Goal: Communication & Community: Ask a question

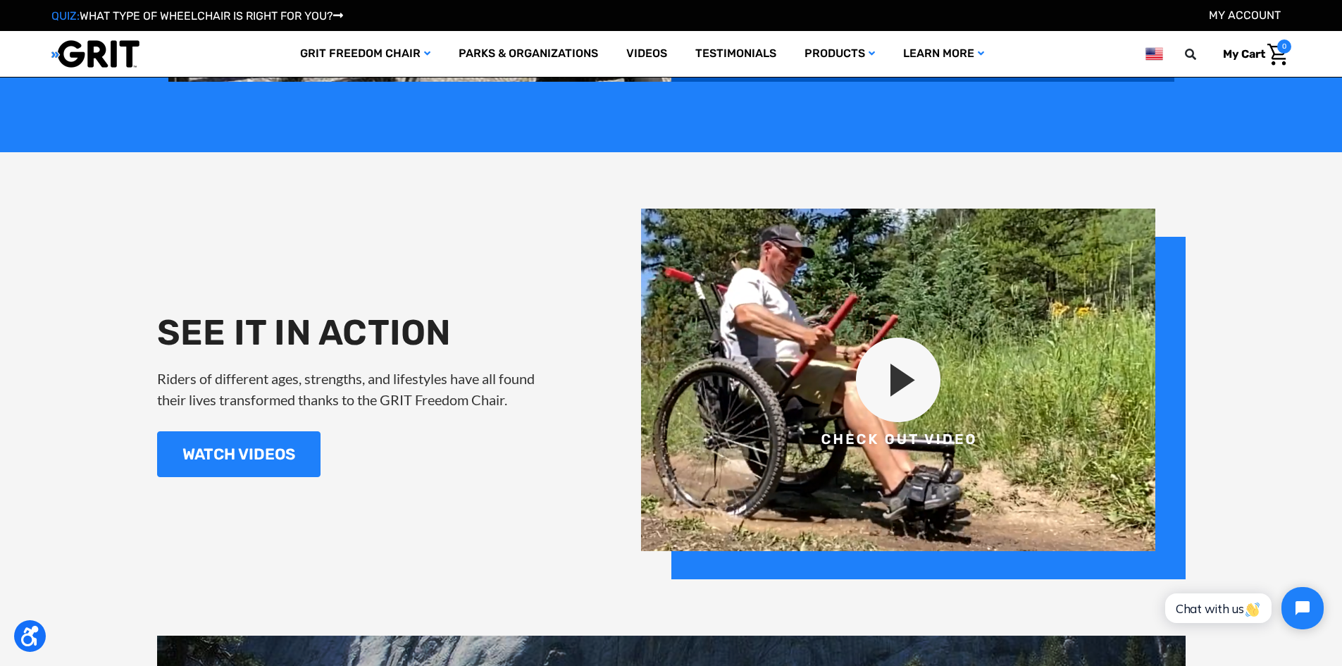
scroll to position [1620, 0]
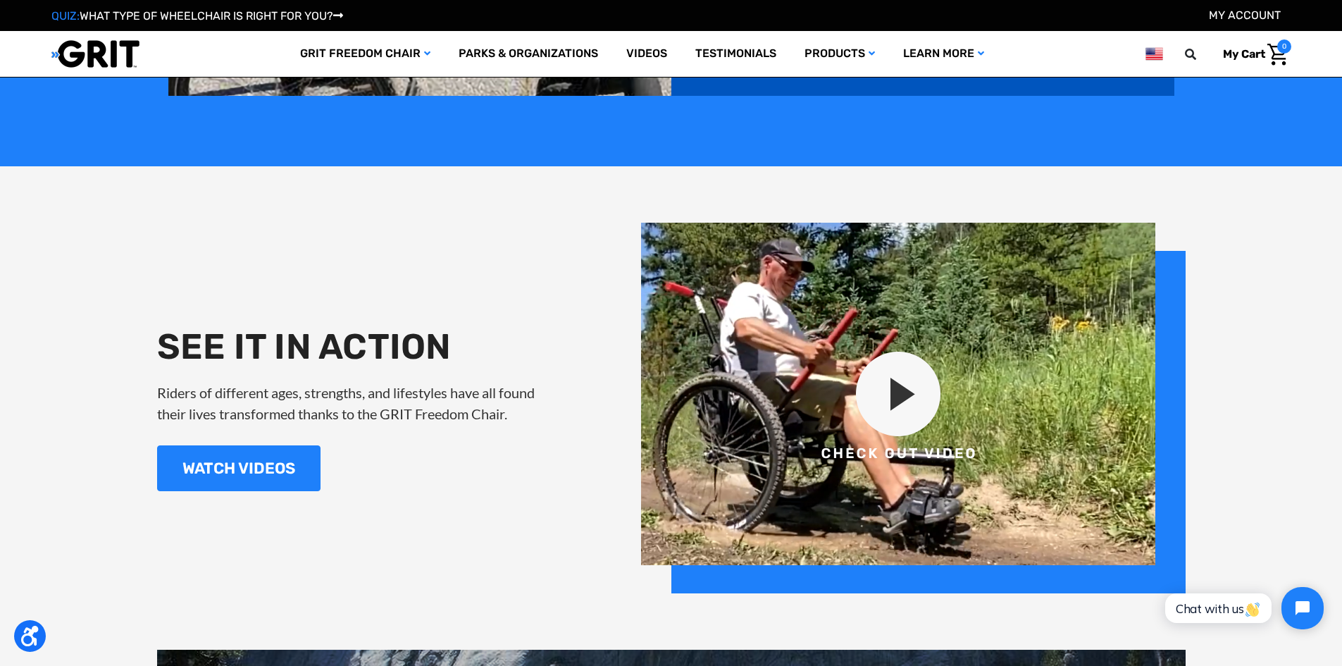
click at [895, 387] on img at bounding box center [913, 408] width 544 height 370
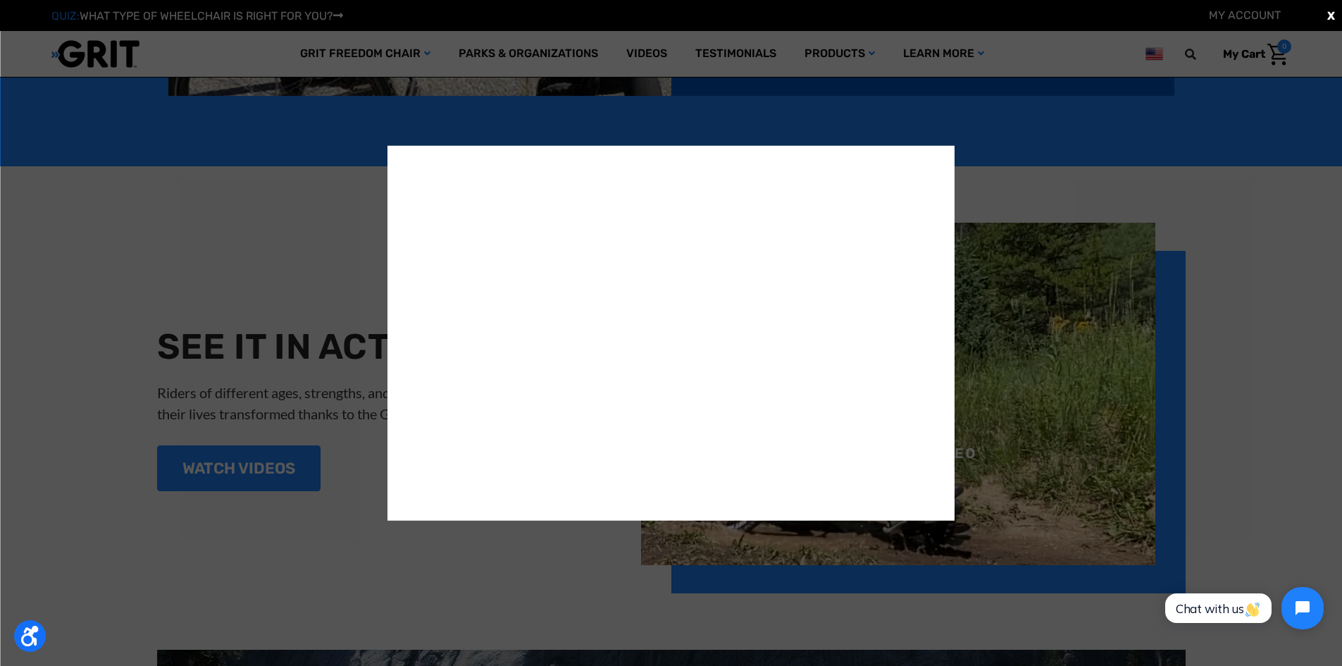
click at [285, 257] on div "X" at bounding box center [671, 333] width 1342 height 666
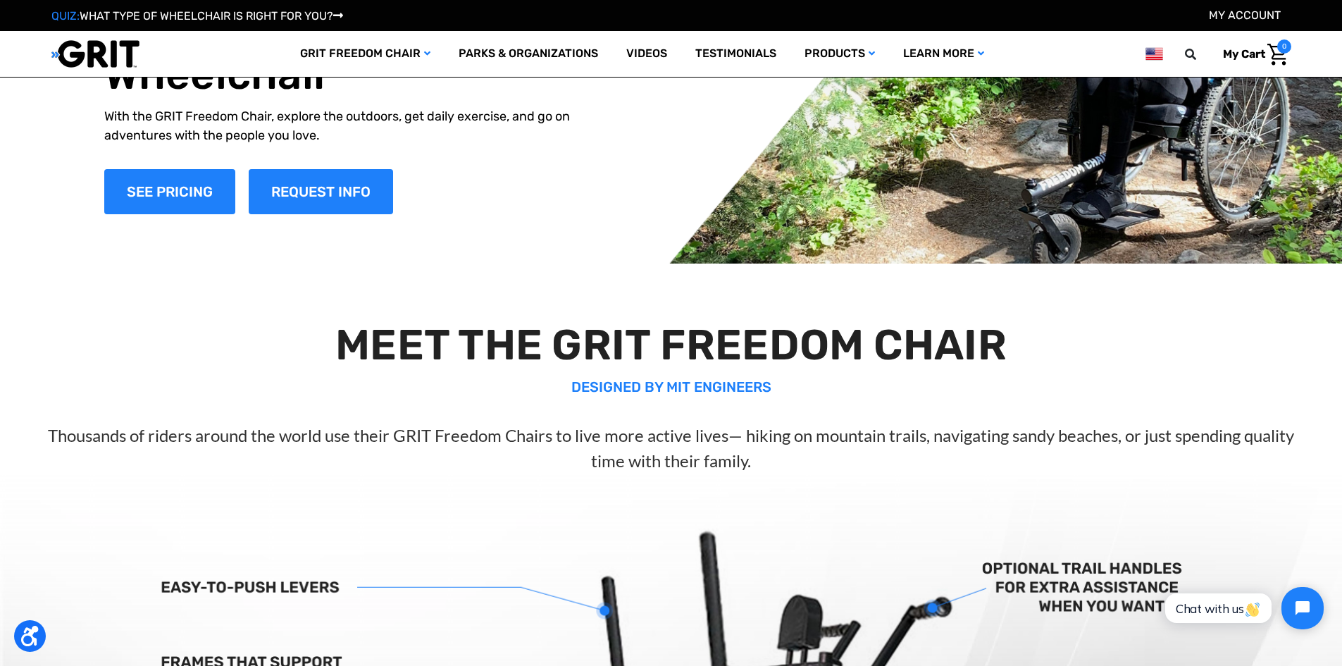
scroll to position [0, 0]
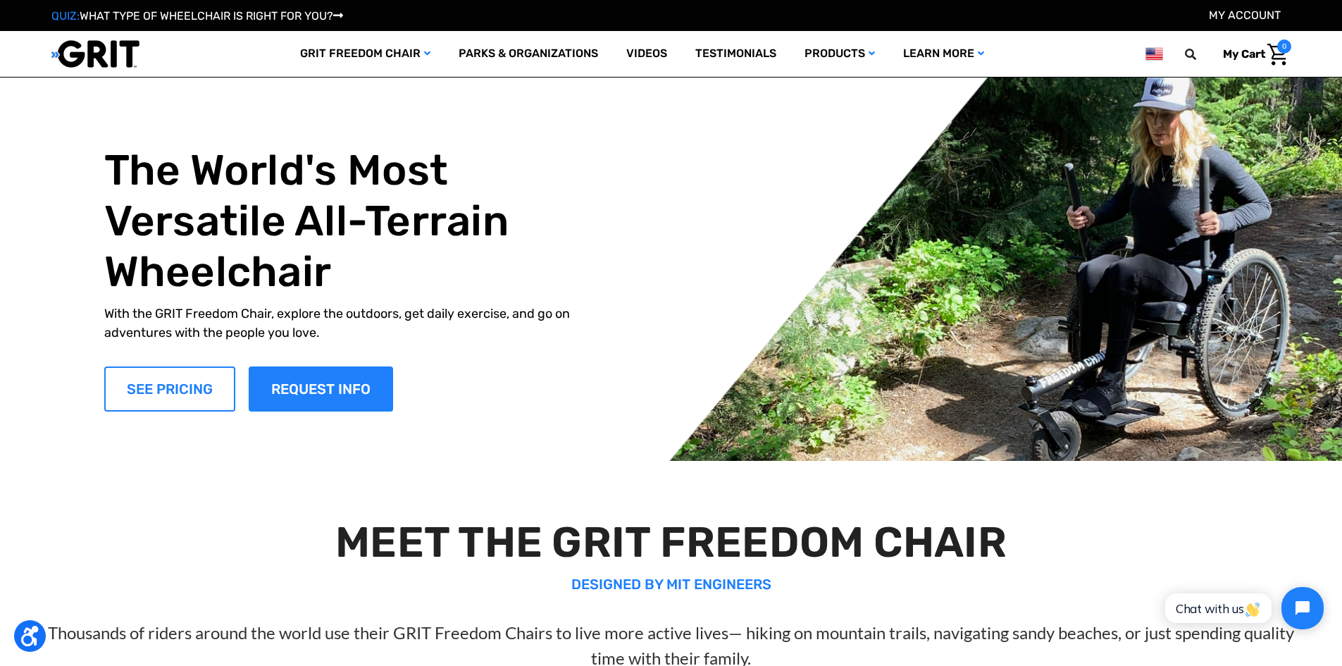
click at [177, 380] on link "SEE PRICING" at bounding box center [169, 388] width 131 height 45
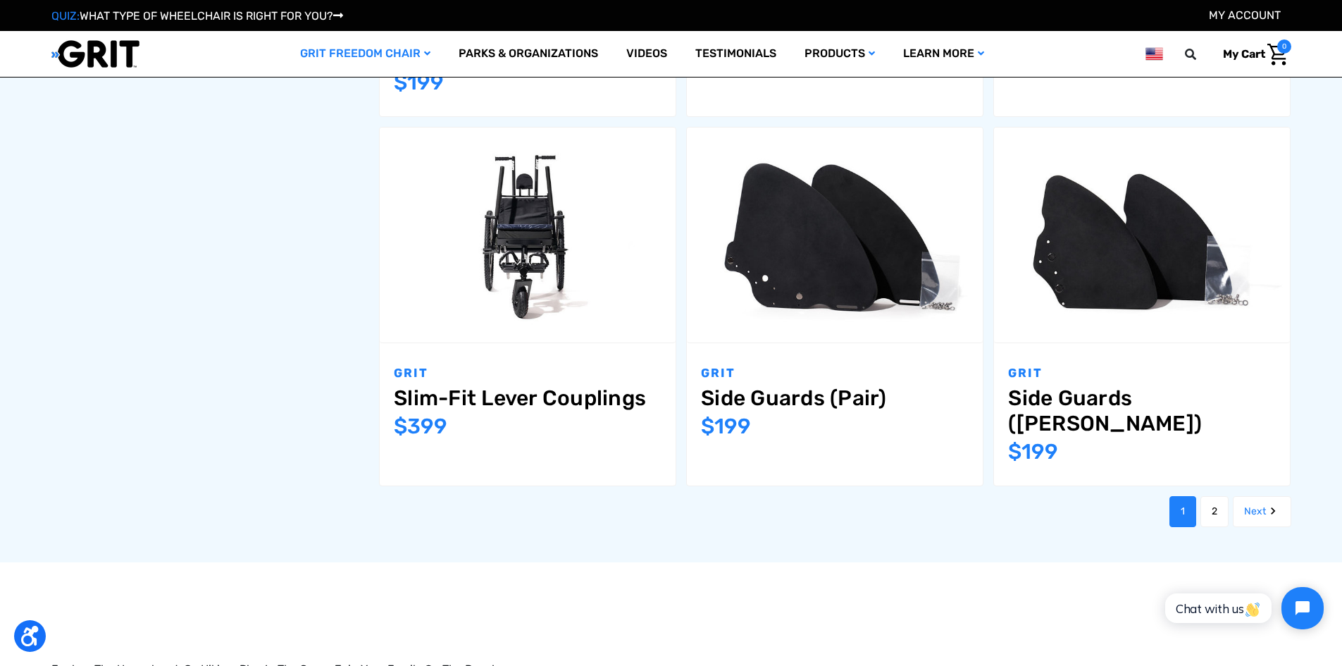
scroll to position [1409, 0]
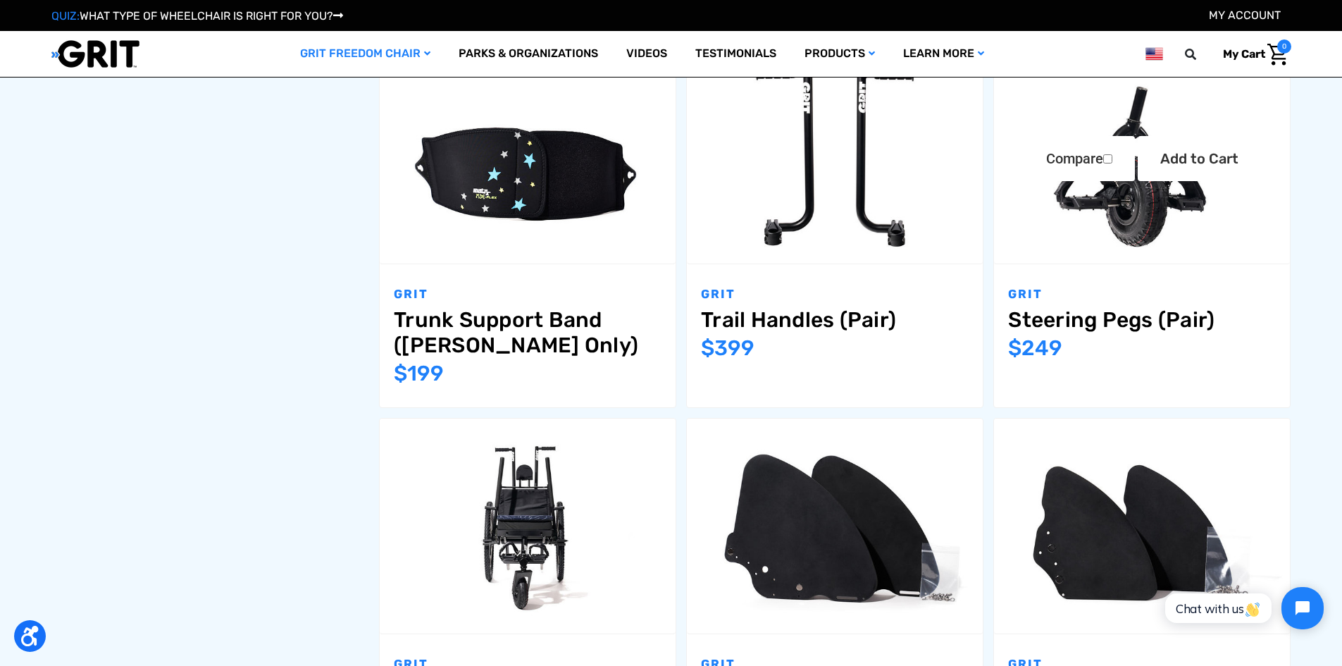
click at [1036, 318] on link "Steering Pegs (Pair)" at bounding box center [1142, 319] width 268 height 25
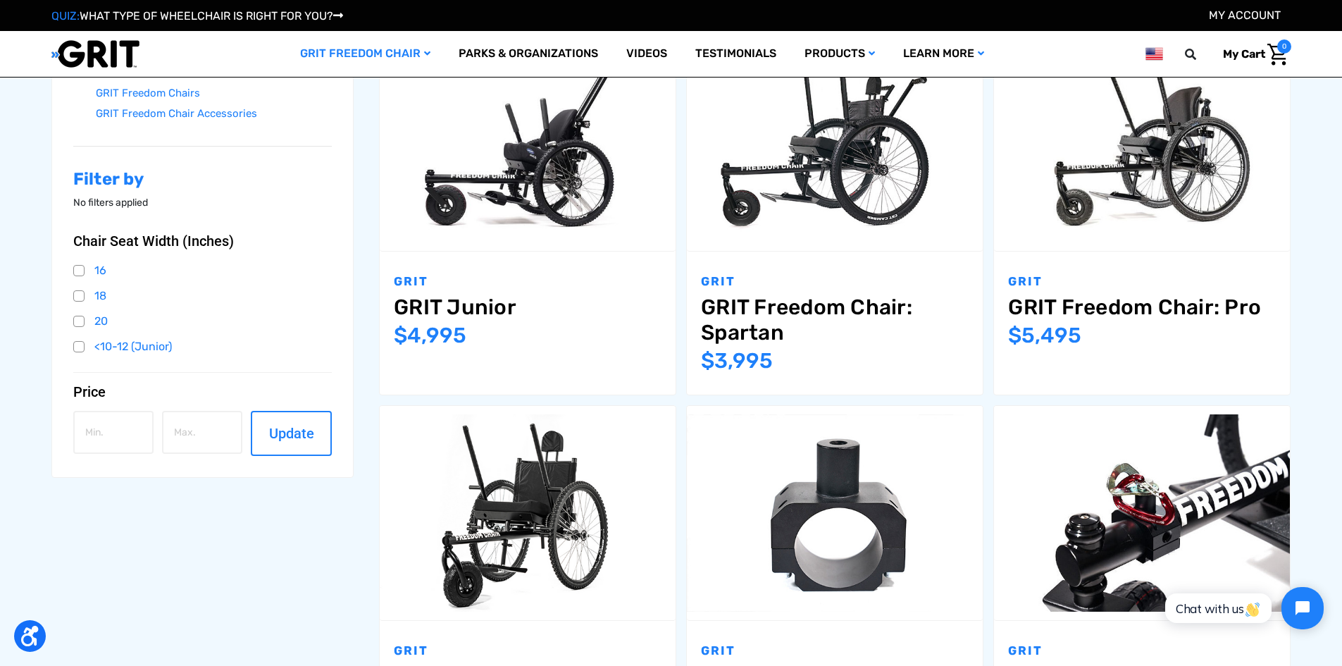
scroll to position [282, 0]
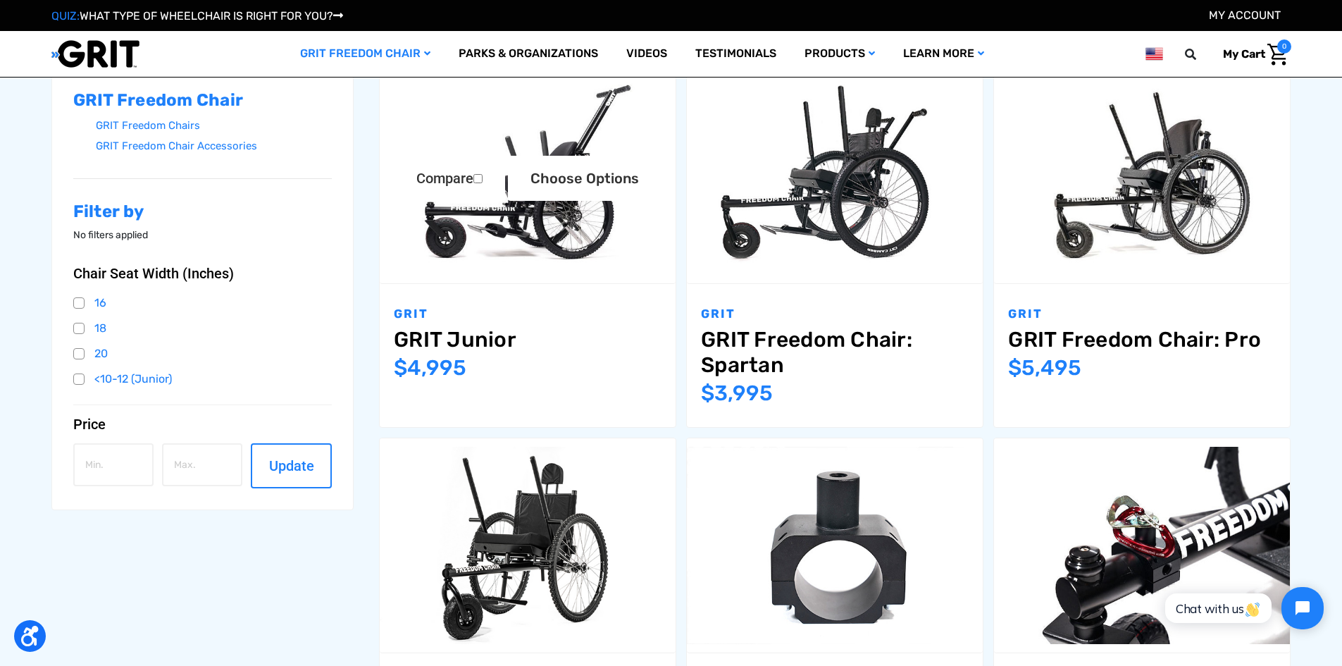
click at [516, 212] on img "GRIT Junior,$4,995.00\a" at bounding box center [528, 175] width 296 height 197
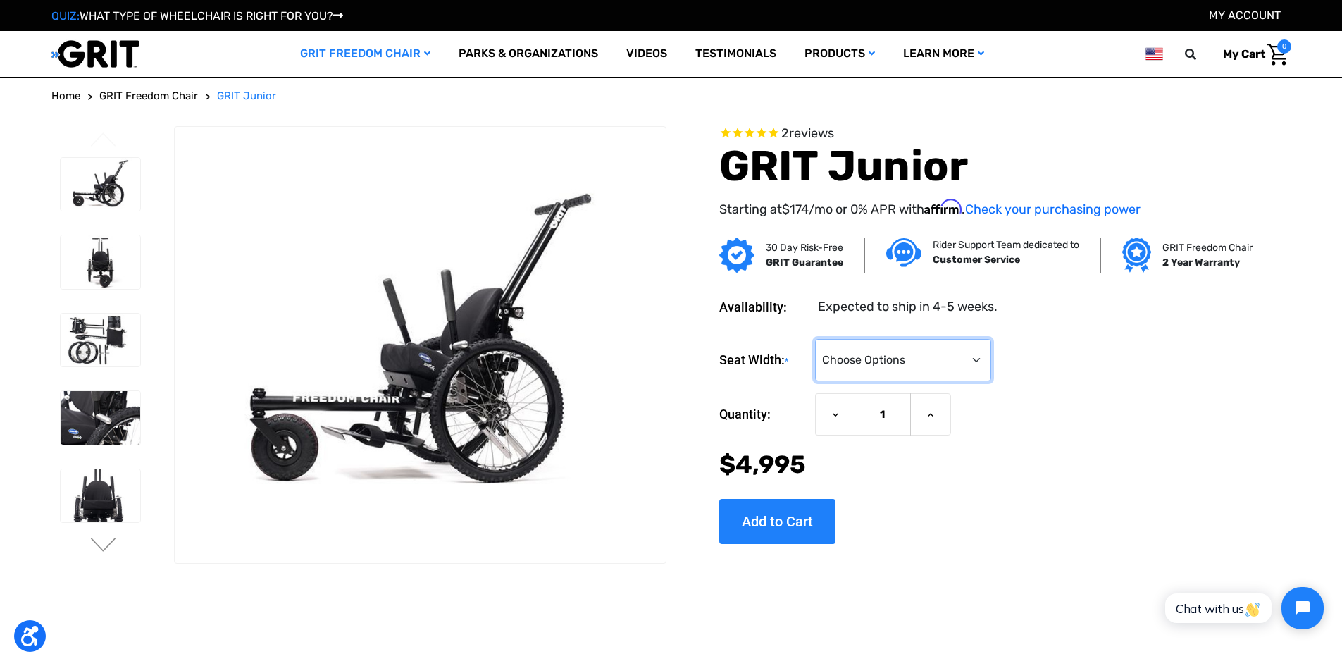
click at [973, 360] on select "Choose Options <10" 11-12"" at bounding box center [903, 360] width 176 height 42
select select "337"
click at [815, 339] on select "Choose Options <10" 11-12"" at bounding box center [903, 360] width 176 height 42
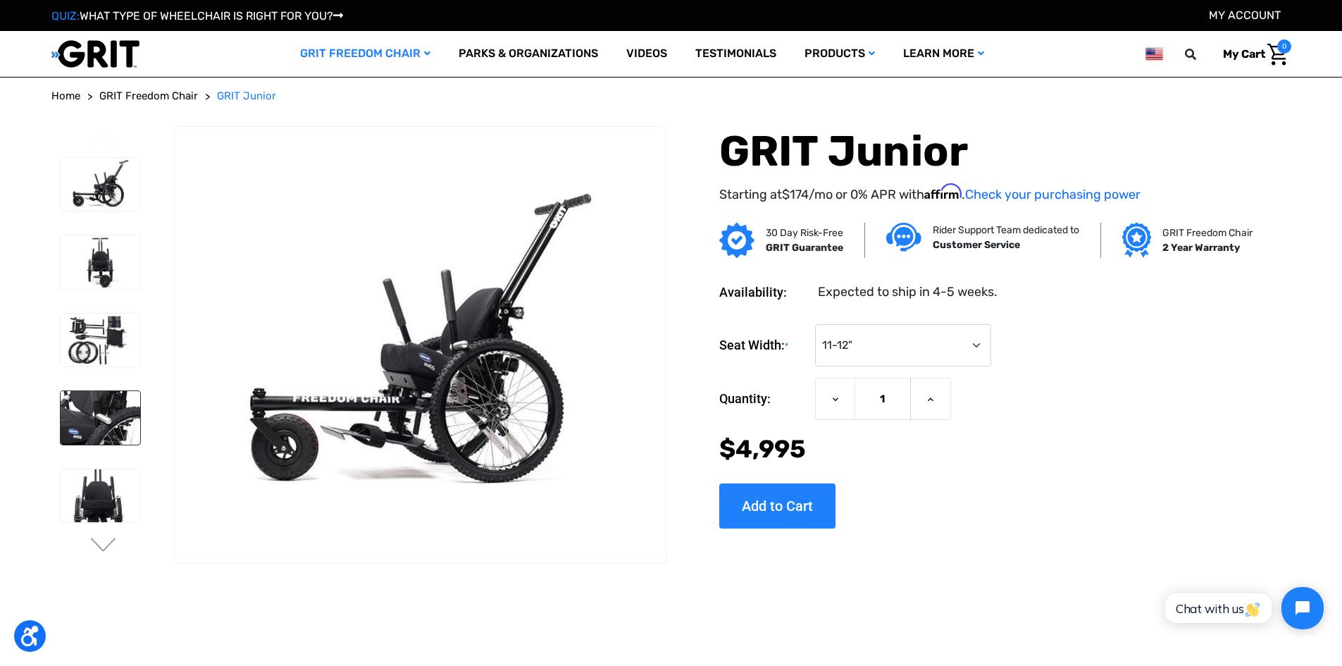
click at [104, 429] on img at bounding box center [101, 418] width 80 height 54
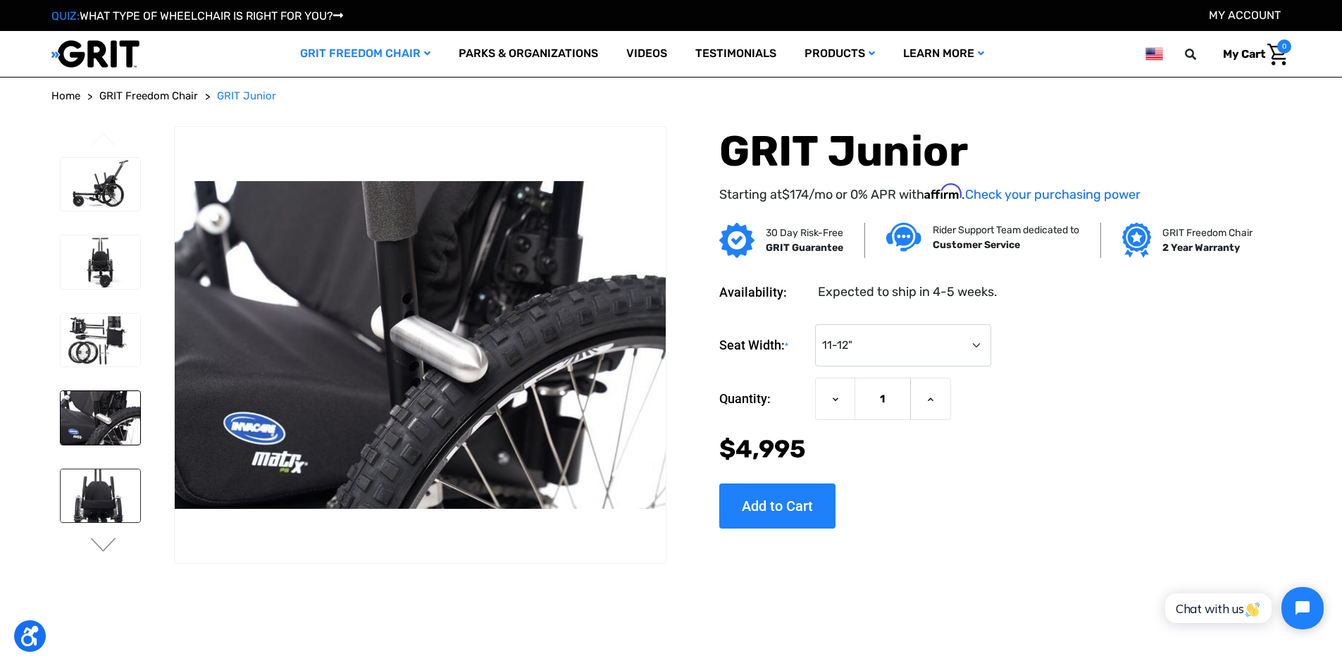
click at [104, 499] on img at bounding box center [101, 496] width 80 height 54
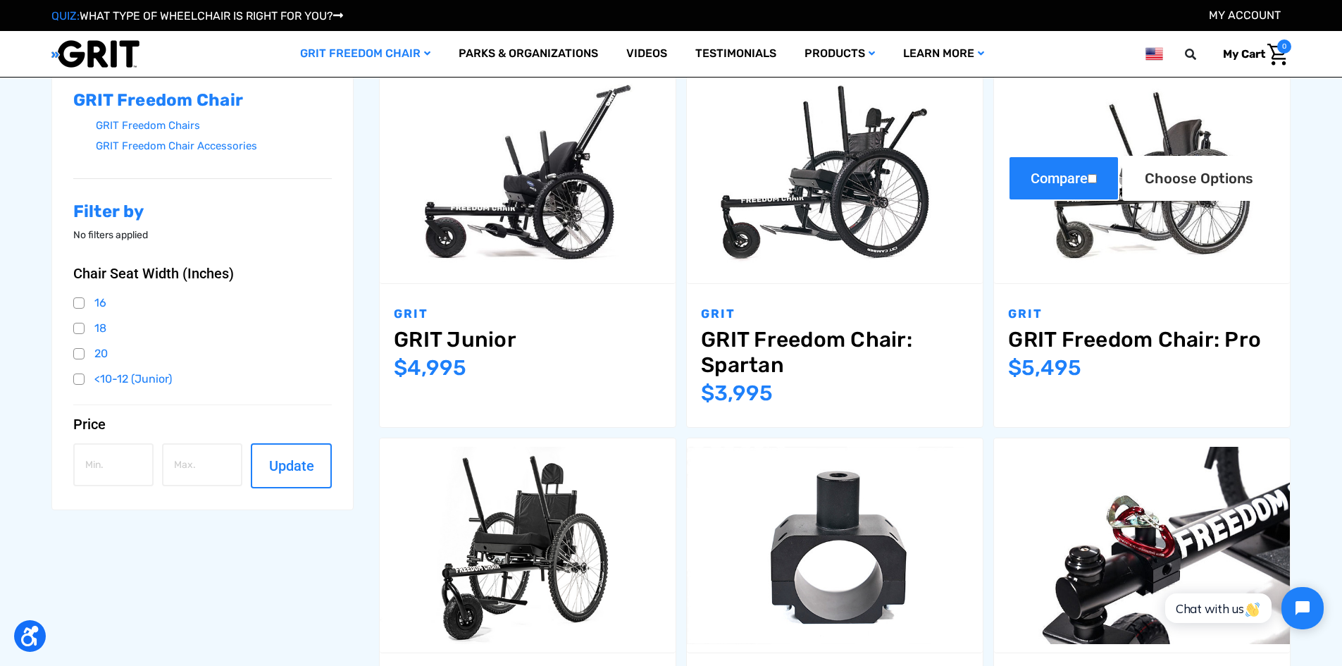
click at [1096, 175] on input "Compare" at bounding box center [1092, 178] width 9 height 9
checkbox input "true"
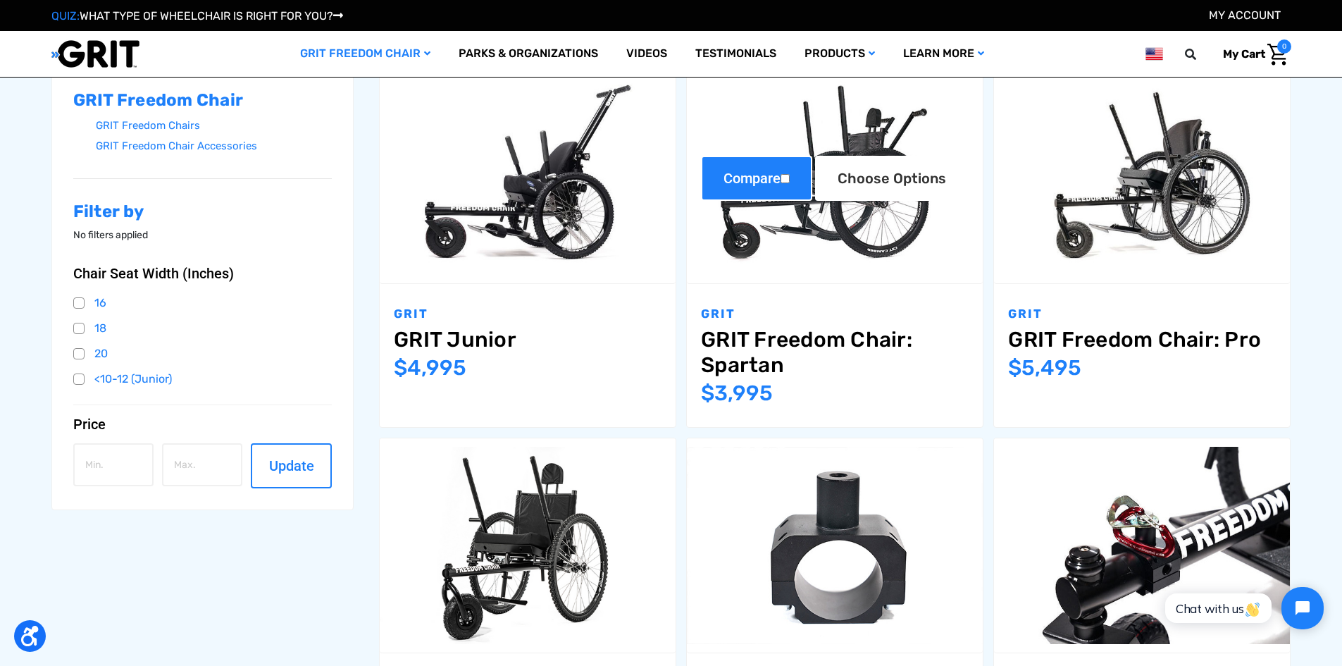
click at [787, 180] on input "Compare" at bounding box center [784, 178] width 9 height 9
checkbox input "true"
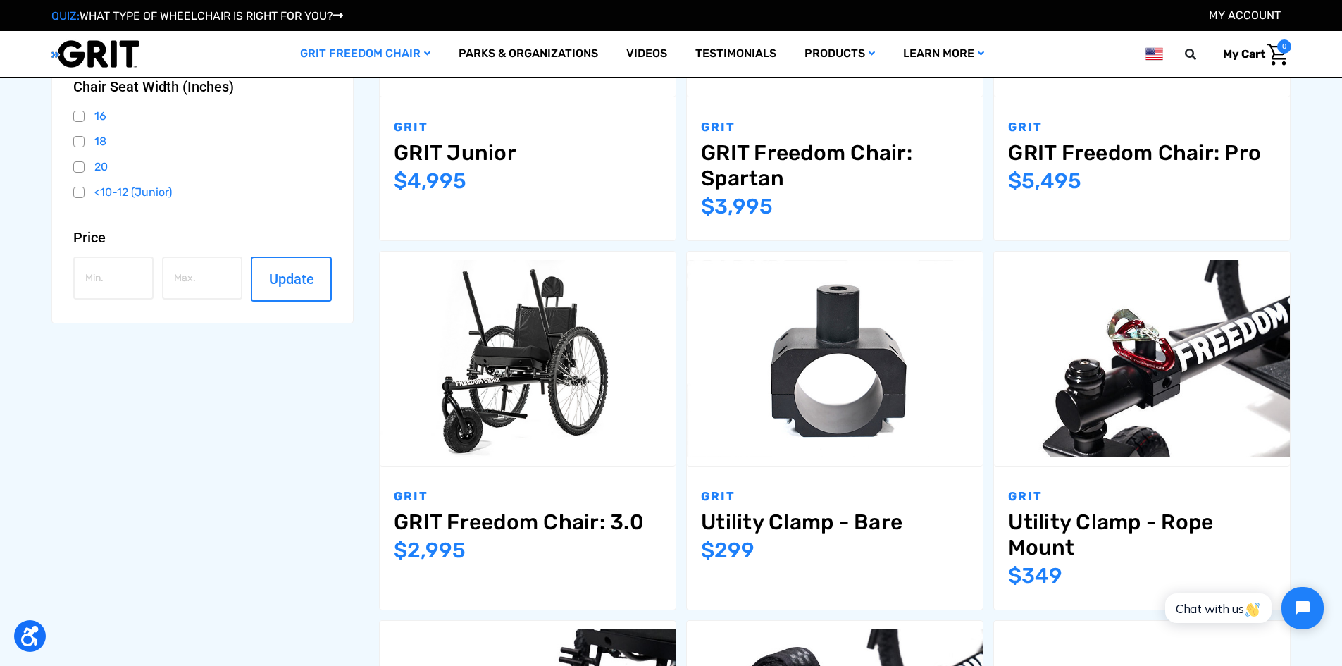
scroll to position [493, 0]
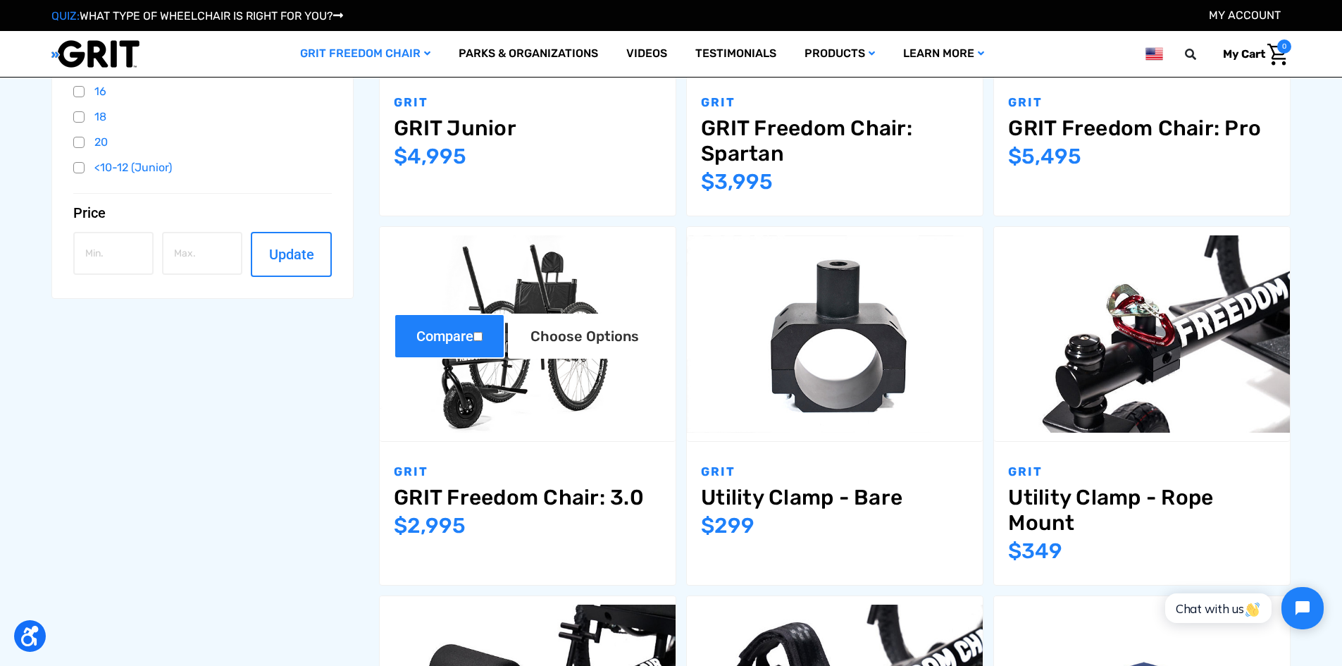
click at [478, 335] on input "Compare" at bounding box center [477, 336] width 9 height 9
click at [434, 339] on label "Compare" at bounding box center [449, 335] width 111 height 45
click at [473, 339] on input "Compare" at bounding box center [477, 336] width 9 height 9
checkbox input "false"
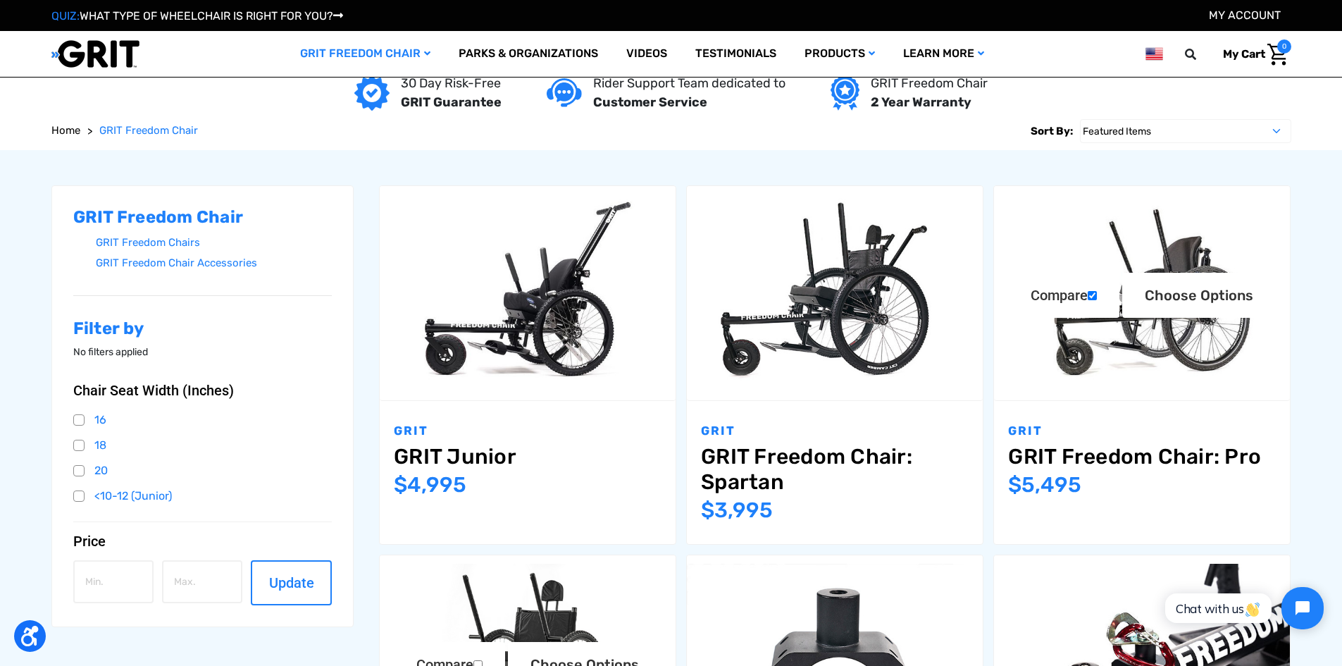
scroll to position [141, 0]
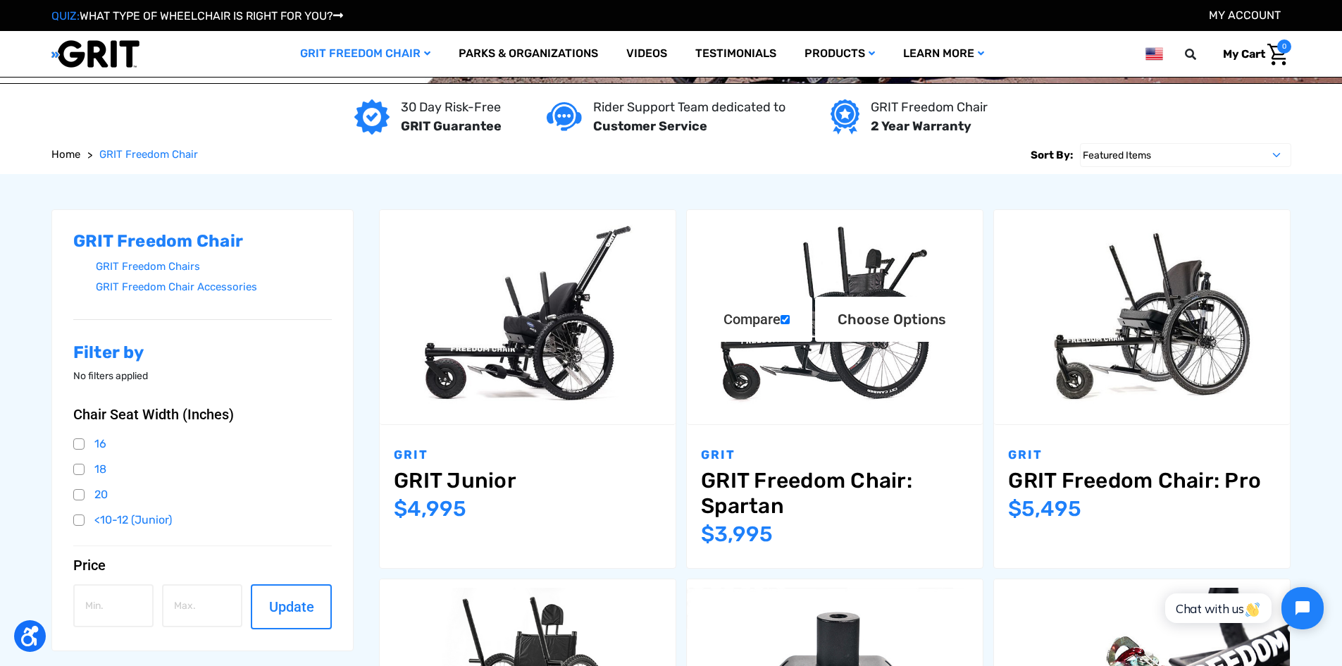
click at [813, 354] on img "GRIT Freedom Chair: Spartan,$3,995.00\a" at bounding box center [835, 316] width 296 height 197
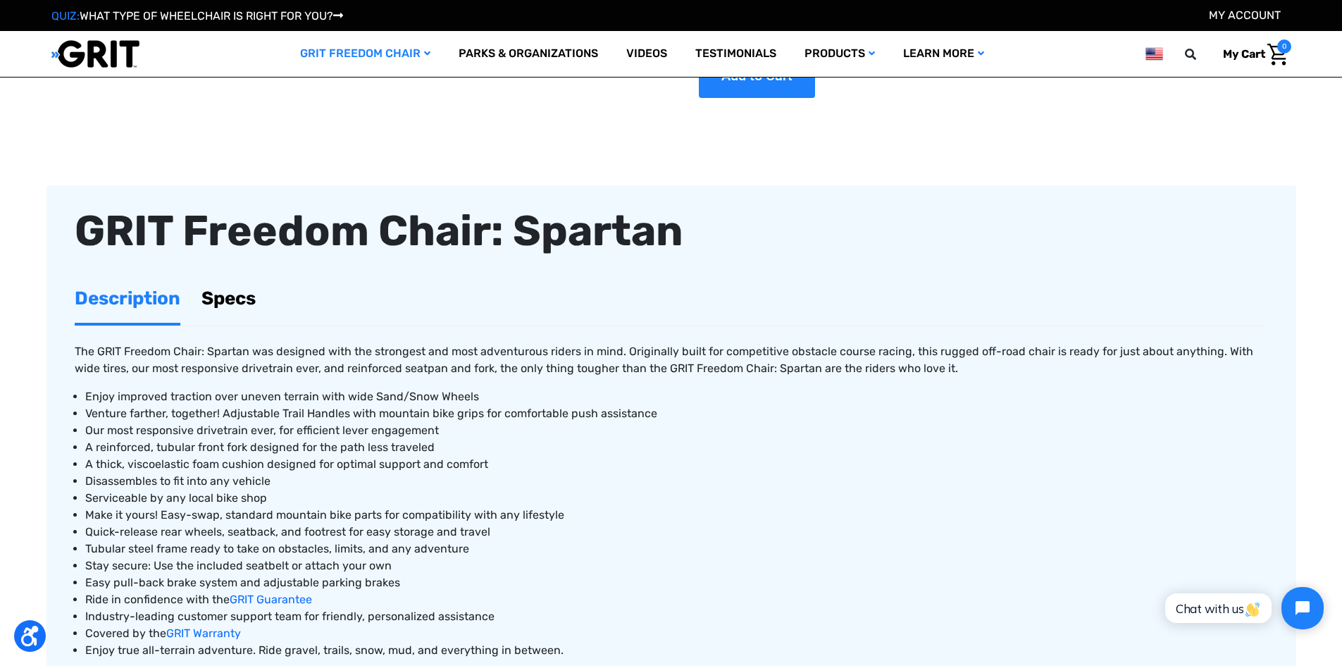
scroll to position [423, 0]
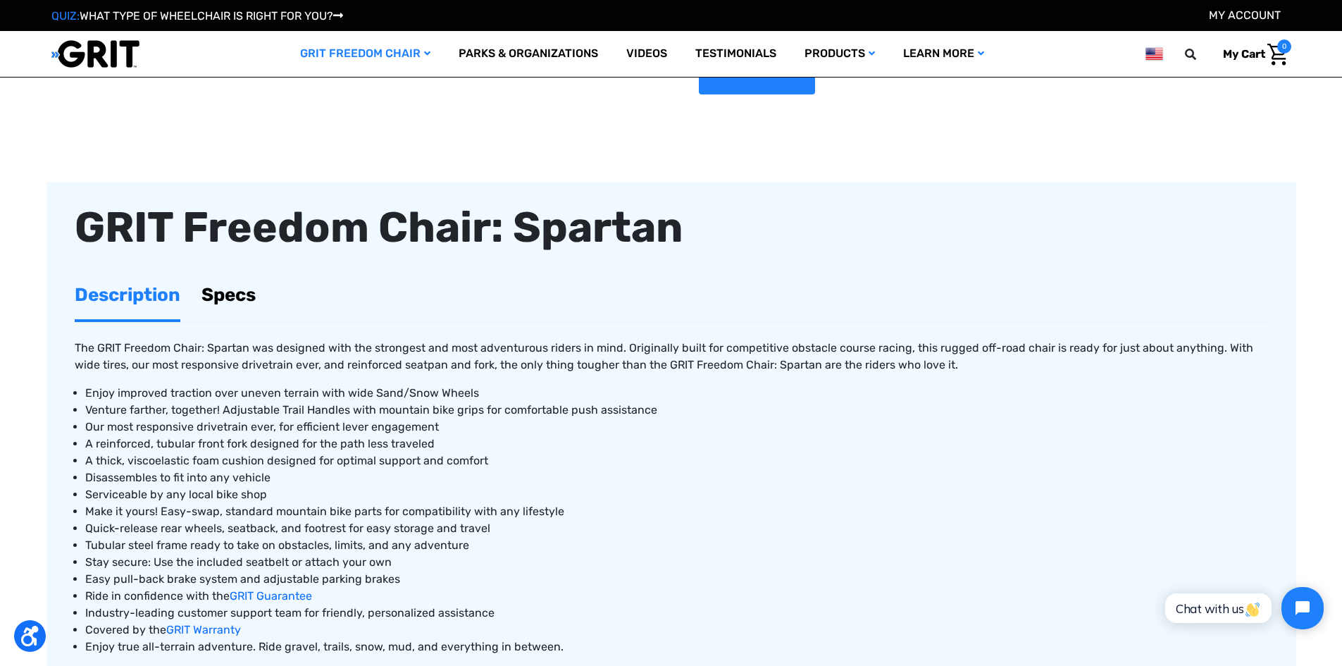
click at [216, 301] on link "Specs" at bounding box center [228, 294] width 54 height 49
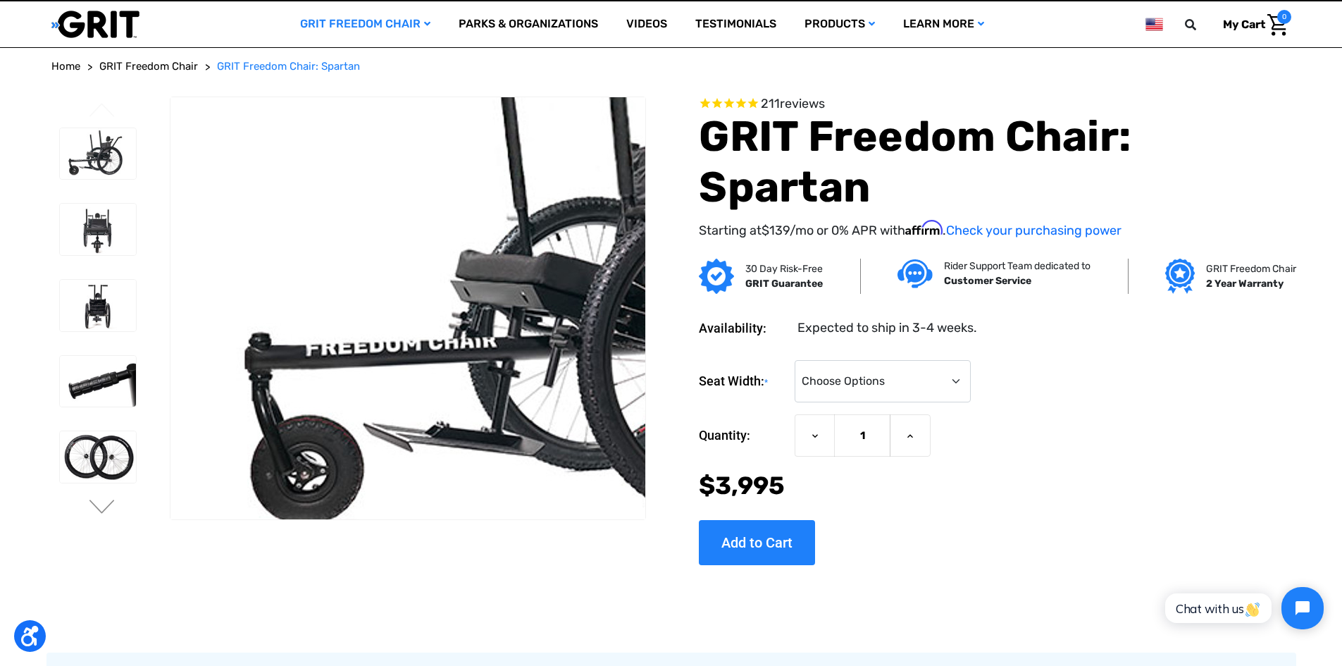
scroll to position [0, 0]
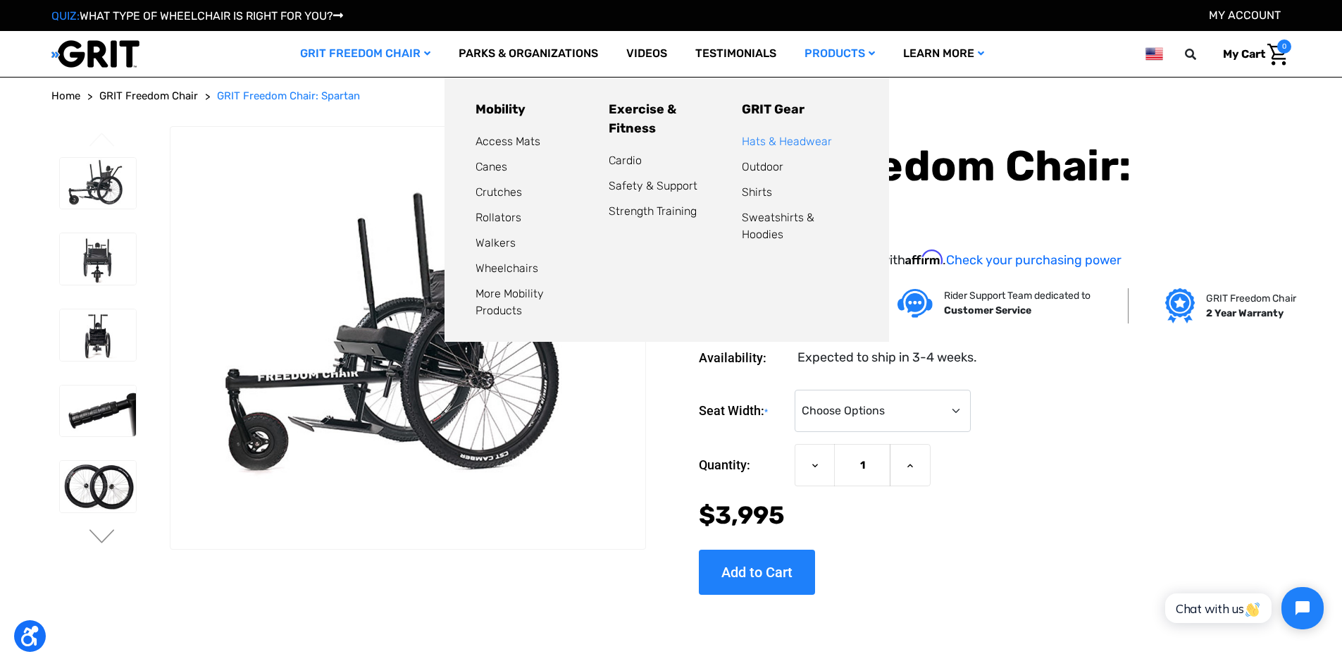
click at [806, 140] on link "Hats & Headwear" at bounding box center [787, 141] width 90 height 13
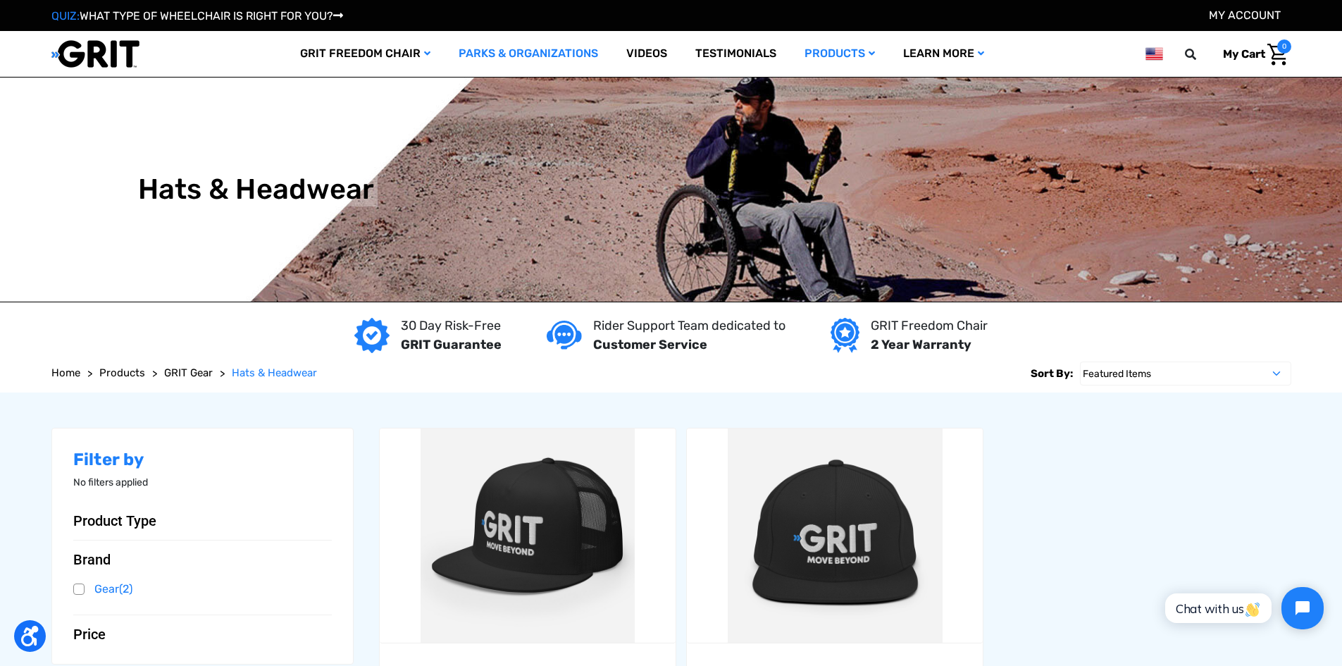
click at [538, 59] on link "Parks & Organizations" at bounding box center [528, 54] width 168 height 46
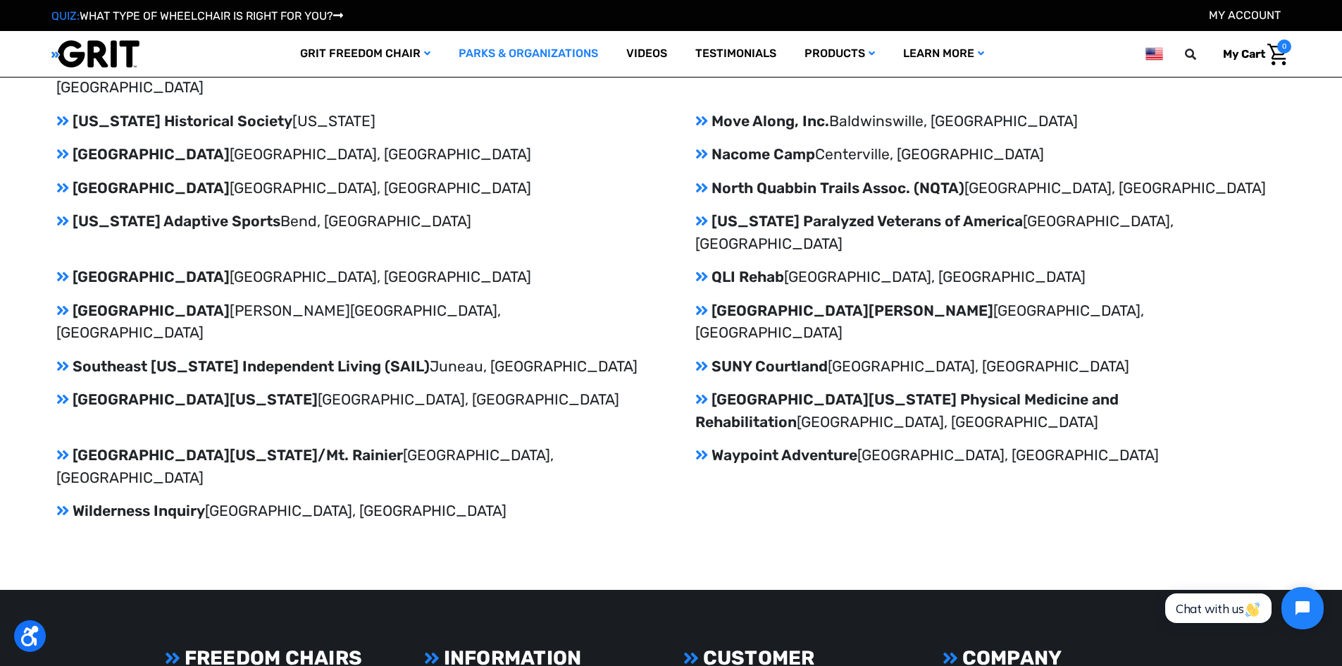
scroll to position [2498, 0]
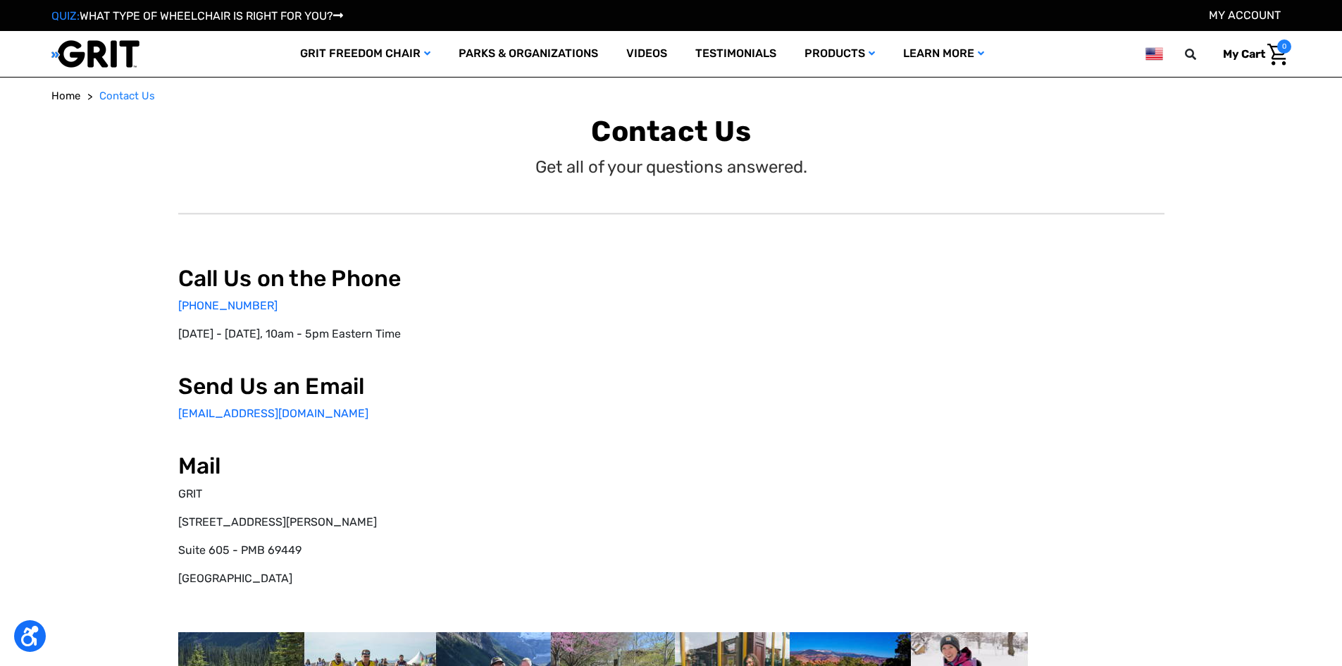
select select "US"
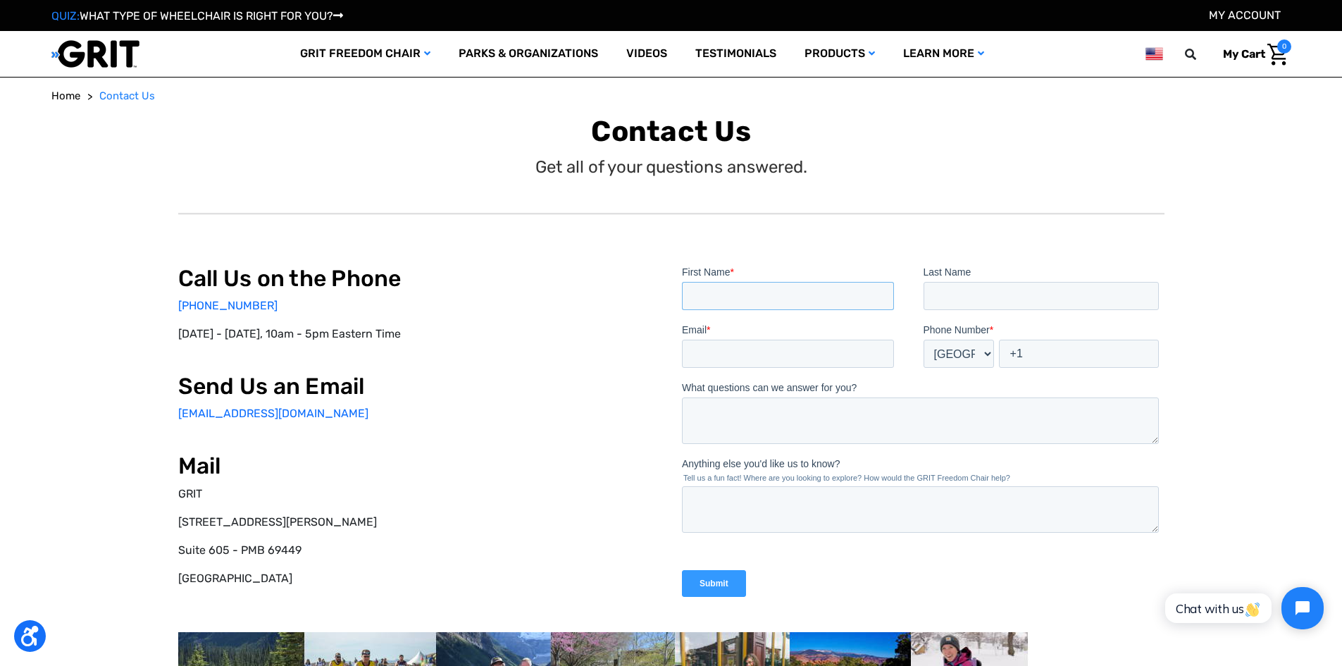
click at [733, 304] on input "First Name *" at bounding box center [787, 295] width 212 height 28
type input "[PERSON_NAME]"
click at [951, 296] on input "Last Name" at bounding box center [1041, 295] width 236 height 28
type input "[PERSON_NAME]"
click at [790, 358] on input "Email *" at bounding box center [787, 353] width 212 height 28
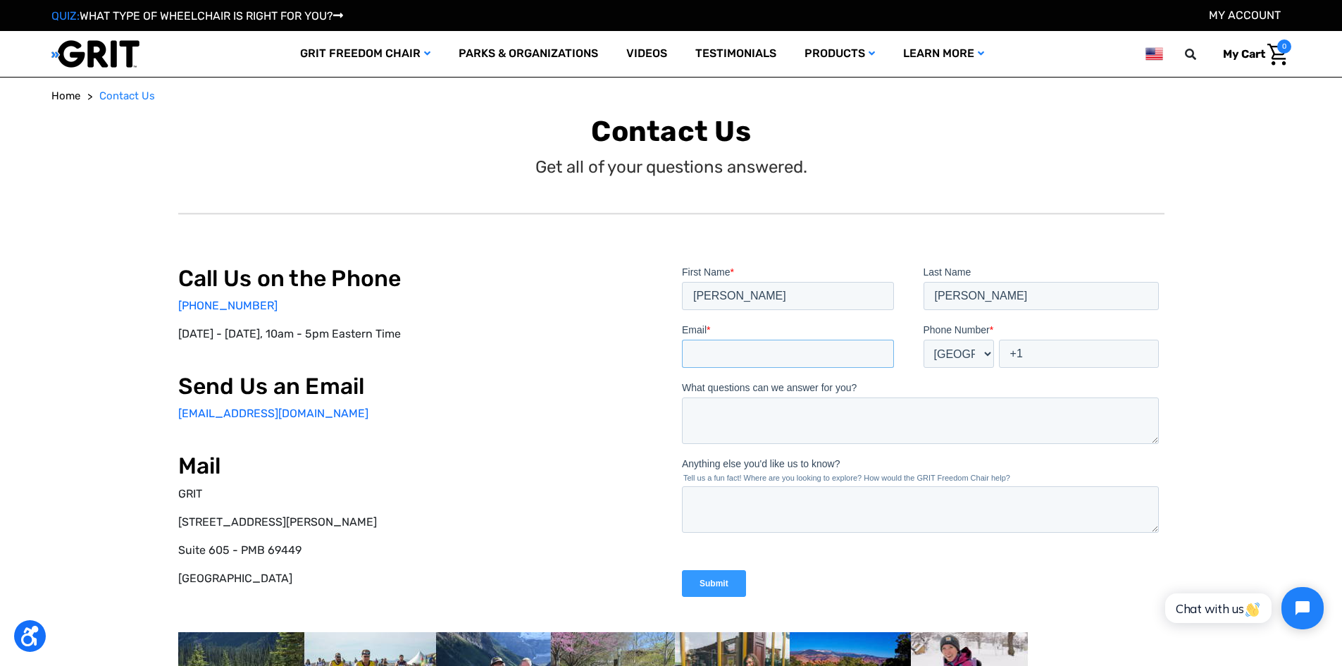
type input "[EMAIL_ADDRESS][DOMAIN_NAME]"
click at [1035, 352] on input "+1" at bounding box center [1078, 353] width 160 height 28
type input "+1 7134440909"
click at [776, 410] on textarea "What questions can we answer for you?" at bounding box center [919, 420] width 477 height 46
type textarea "I"
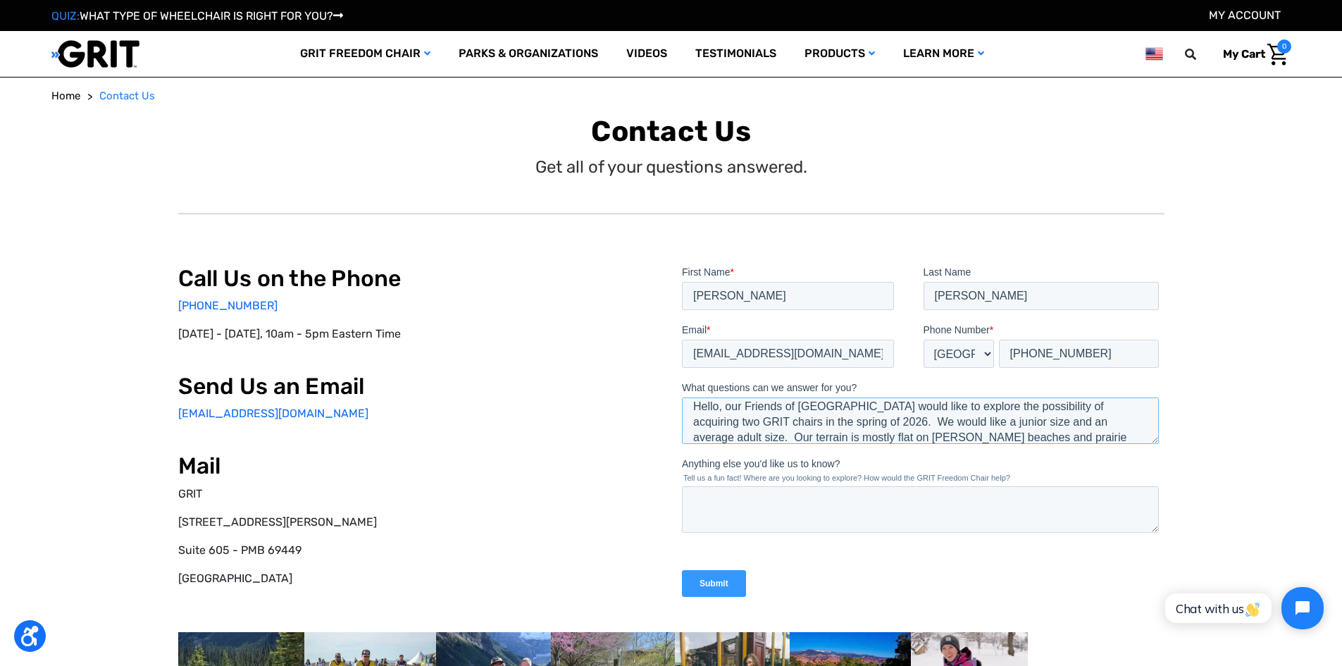
scroll to position [22, 0]
click at [972, 435] on textarea "Hello, our Friends of Galveston Island State Park would like to explore the pos…" at bounding box center [919, 420] width 477 height 46
click at [1117, 439] on textarea "Hello, our Friends of Galveston Island State Park would like to explore the pos…" at bounding box center [919, 420] width 477 height 46
click at [1010, 425] on textarea "Hello, our Friends of Galveston Island State Park would like to explore the pos…" at bounding box center [919, 420] width 477 height 46
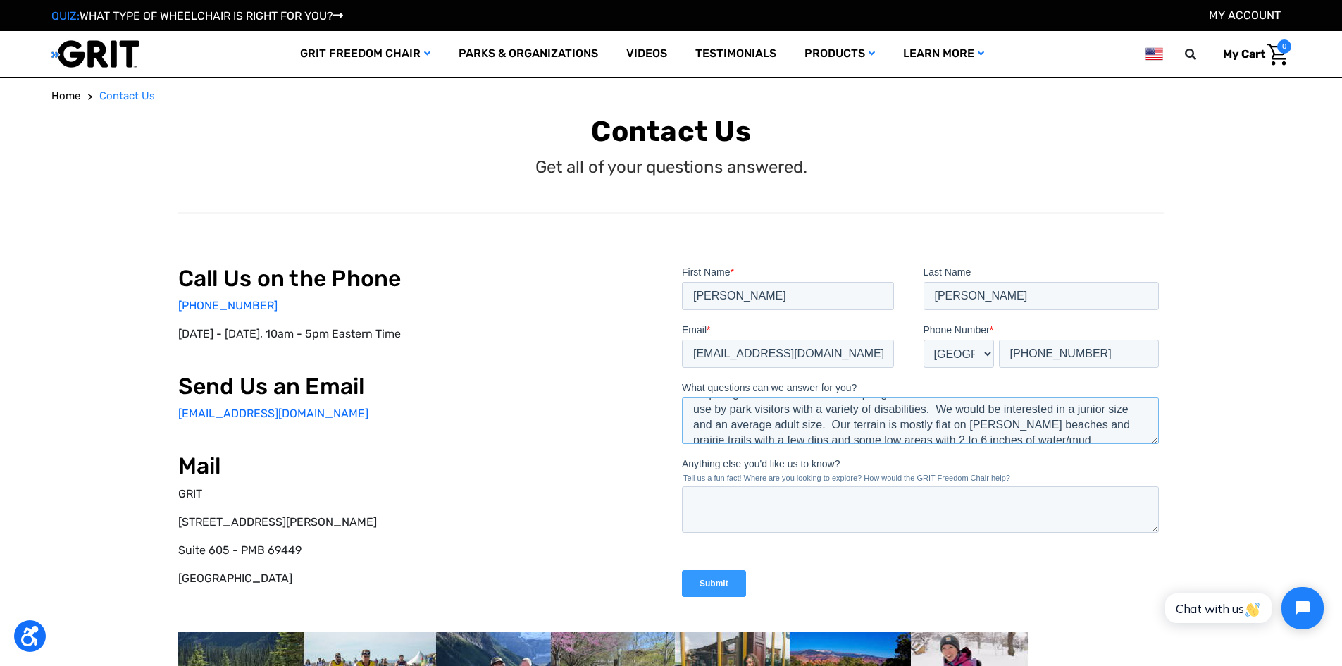
scroll to position [62, 0]
click at [793, 435] on textarea "Hello, our Friends of Galveston Island State Park would like to explore the pos…" at bounding box center [919, 420] width 477 height 46
click at [941, 409] on textarea "Hello, our Friends of Galveston Island State Park would like to explore the pos…" at bounding box center [919, 420] width 477 height 46
click at [888, 425] on textarea "Hello, our Friends of Galveston Island State Park group would like to explore t…" at bounding box center [919, 420] width 477 height 46
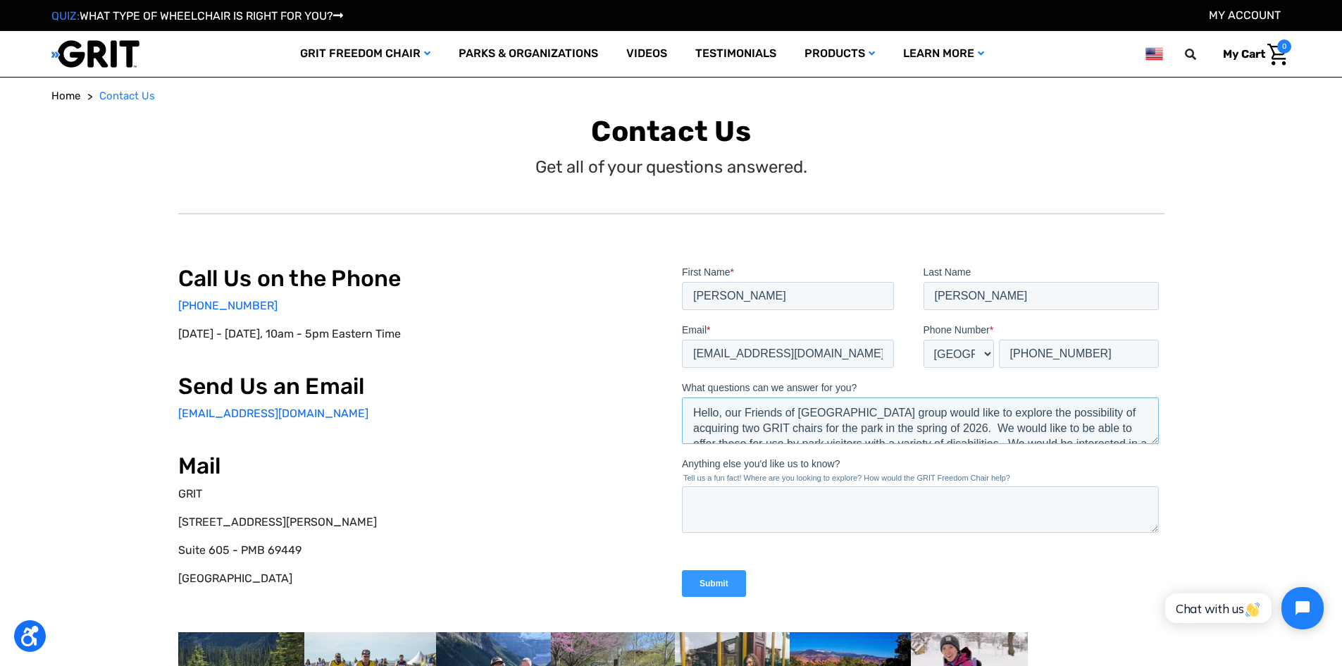
scroll to position [28, 0]
click at [929, 413] on textarea "Hello, our Friends of Galveston Island State Park group would like to explore t…" at bounding box center [919, 420] width 477 height 46
click at [1012, 416] on textarea "Hello, our Friends of Galveston Island State Park group would like to explore t…" at bounding box center [919, 420] width 477 height 46
click at [1033, 416] on textarea "Hello, our Friends of Galveston Island State Park group would like to explore t…" at bounding box center [919, 420] width 477 height 46
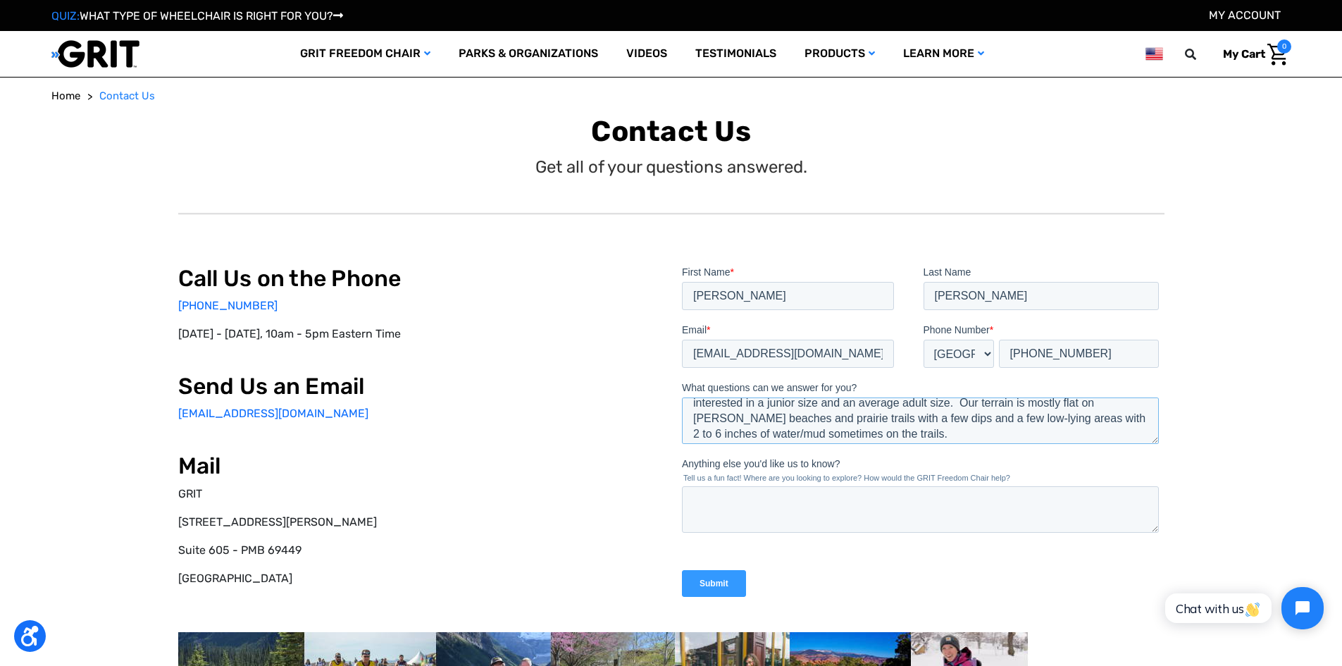
click at [876, 436] on textarea "Hello, our Friends of Galveston Island State Park group would like to explore t…" at bounding box center [919, 420] width 477 height 46
click at [1101, 428] on textarea "Hello, our Friends of Galveston Island State Park group would like to explore t…" at bounding box center [919, 420] width 477 height 46
click at [939, 411] on textarea "Hello, our Friends of Galveston Island State Park group would like to explore t…" at bounding box center [919, 420] width 477 height 46
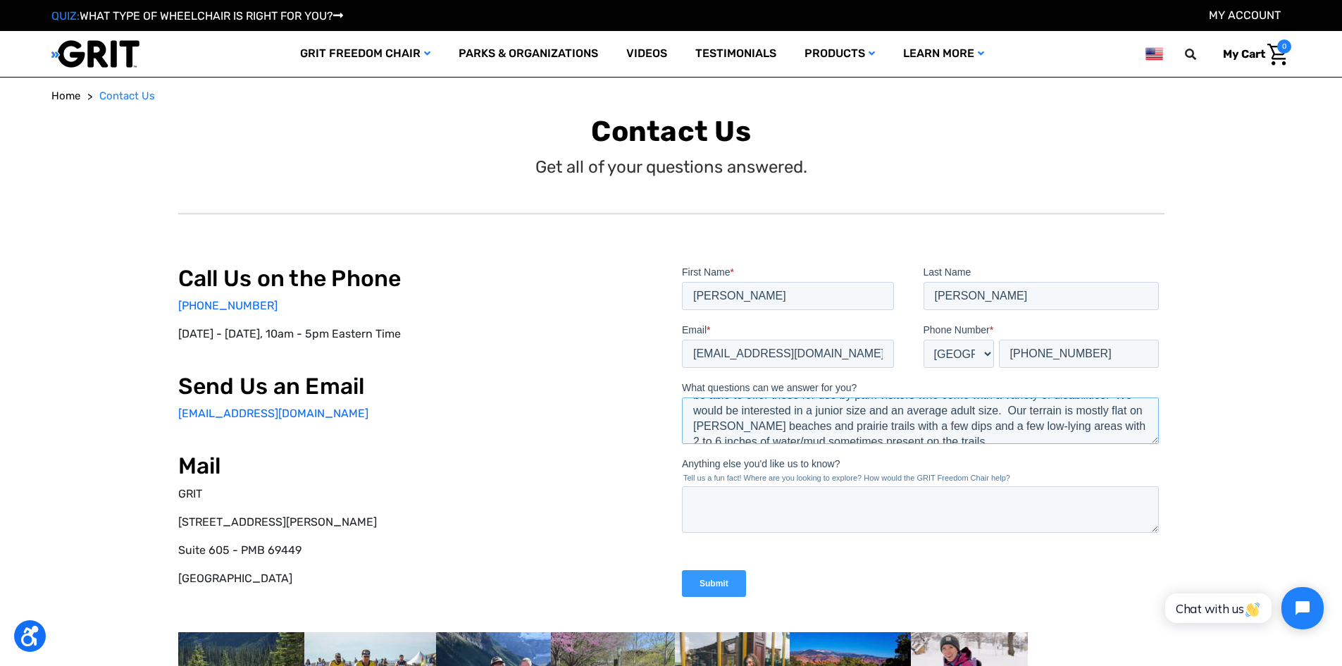
scroll to position [56, 0]
drag, startPoint x: 1004, startPoint y: 418, endPoint x: 1076, endPoint y: 418, distance: 72.6
click at [1076, 418] on textarea "Hello, our Friends of Galveston Island State Park (FoGISP) group would like to …" at bounding box center [919, 420] width 477 height 46
click at [975, 433] on textarea "Hello, our Friends of Galveston Island State Park (FoGISP) group would like to …" at bounding box center [919, 420] width 477 height 46
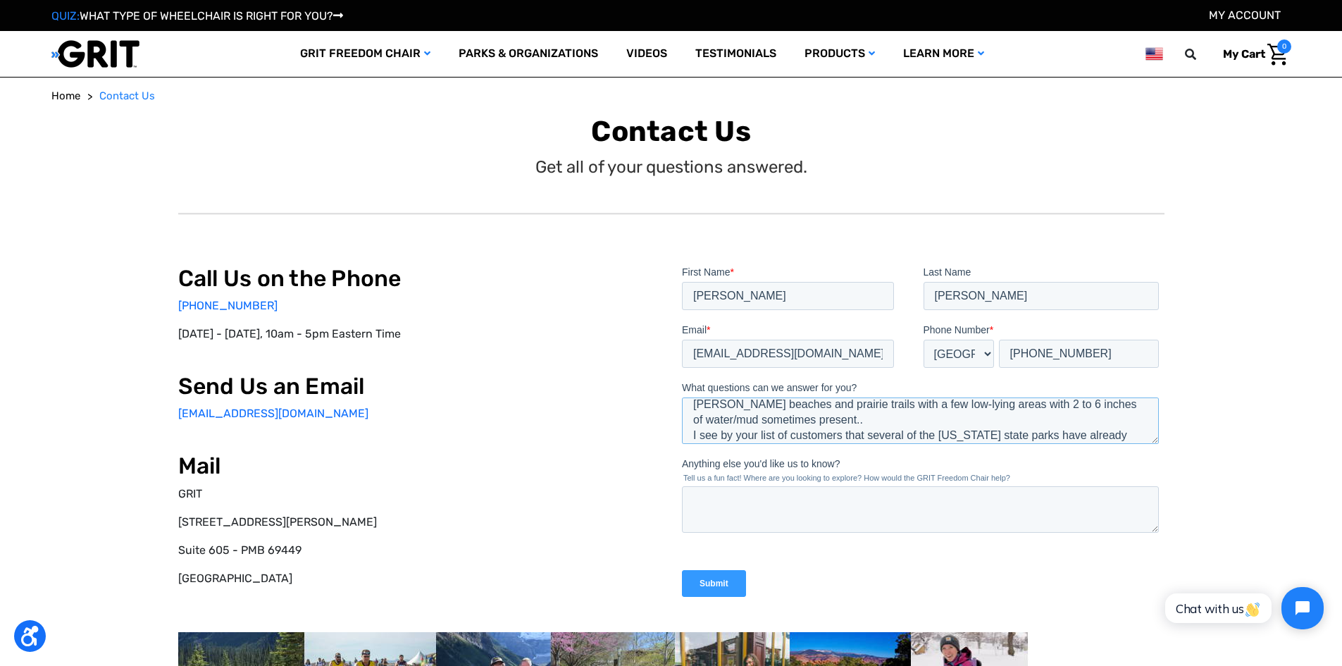
click at [924, 420] on textarea "Hello, our Friends of Galveston Island State Park (FoGISP) group would like to …" at bounding box center [919, 420] width 477 height 46
click at [904, 427] on textarea "Hello, our Friends of Galveston Island State Park (FoGISP) group would like to …" at bounding box center [919, 420] width 477 height 46
click at [975, 431] on textarea "Hello, our Friends of Galveston Island State Park (FoGISP) group would like to …" at bounding box center [919, 420] width 477 height 46
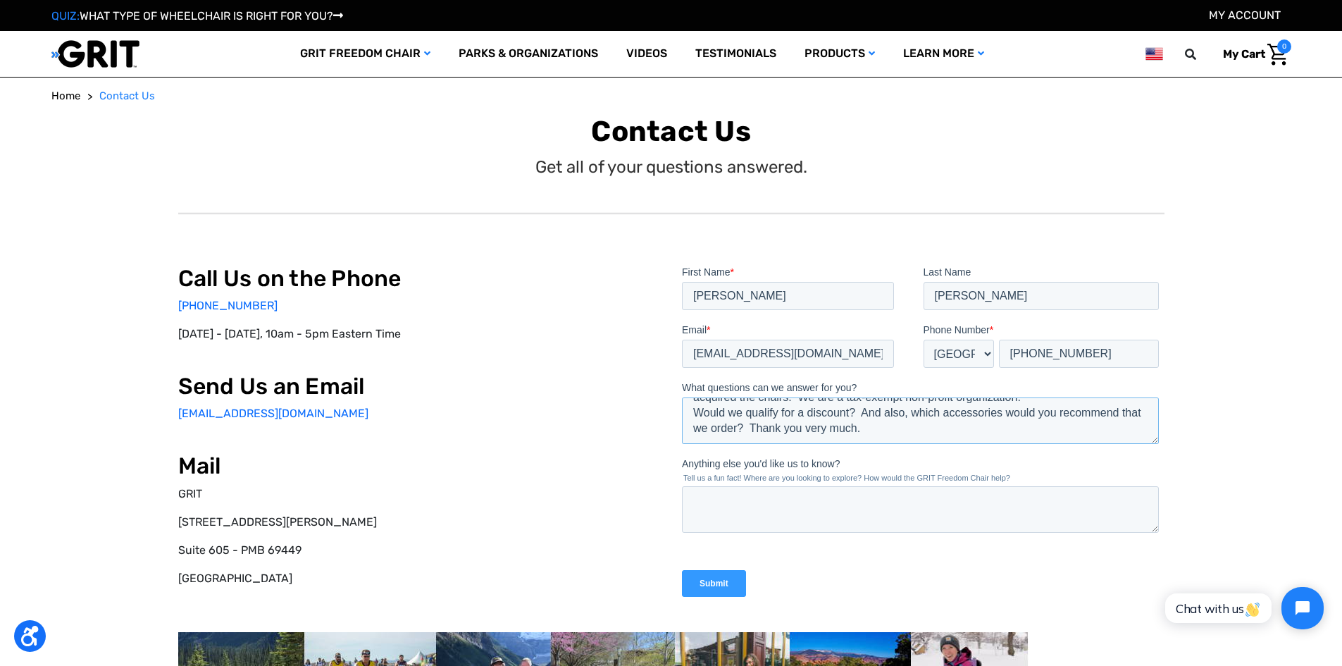
type textarea "Hello, our Friends of Galveston Island State Park (FoGISP) group would like to …"
click at [707, 581] on input "Submit" at bounding box center [713, 582] width 64 height 27
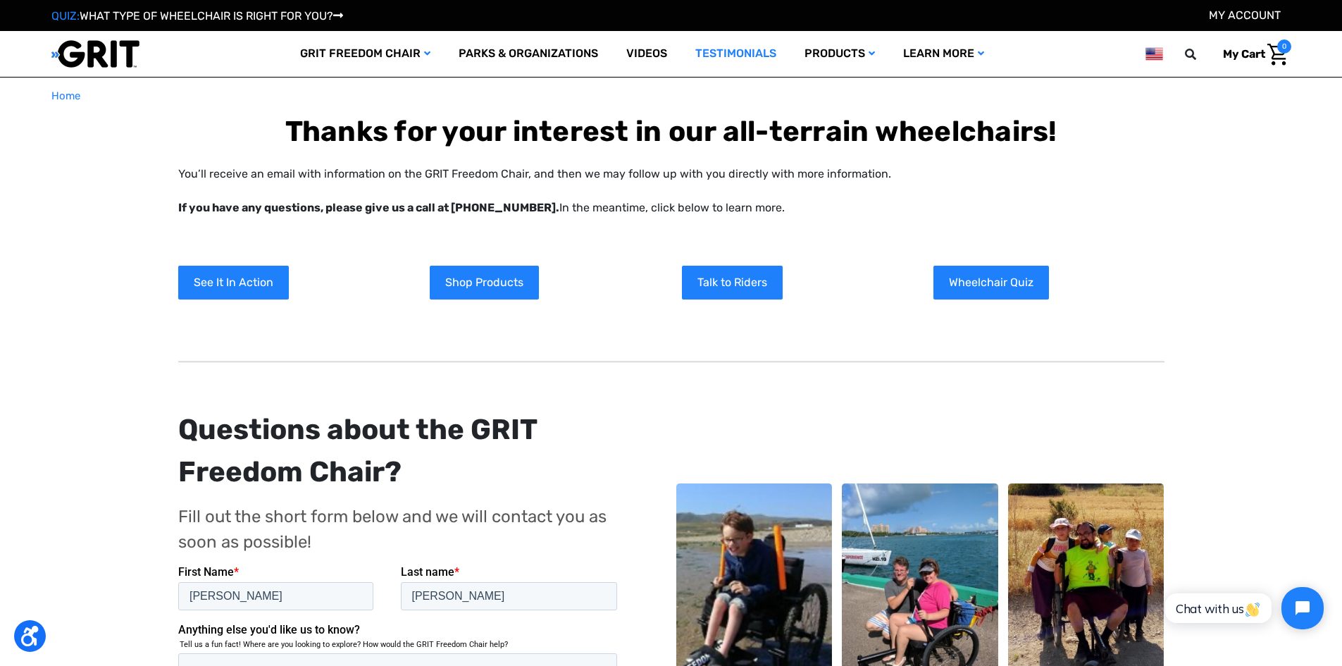
click at [745, 52] on link "Testimonials" at bounding box center [735, 54] width 109 height 46
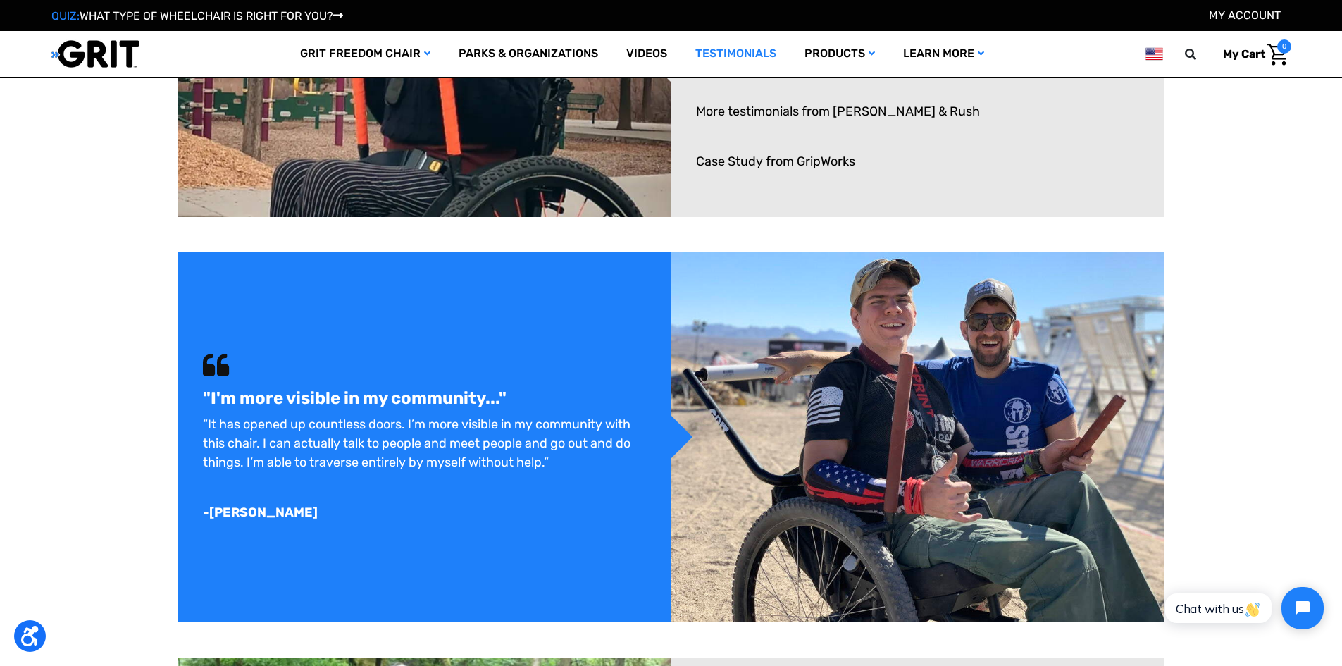
scroll to position [986, 0]
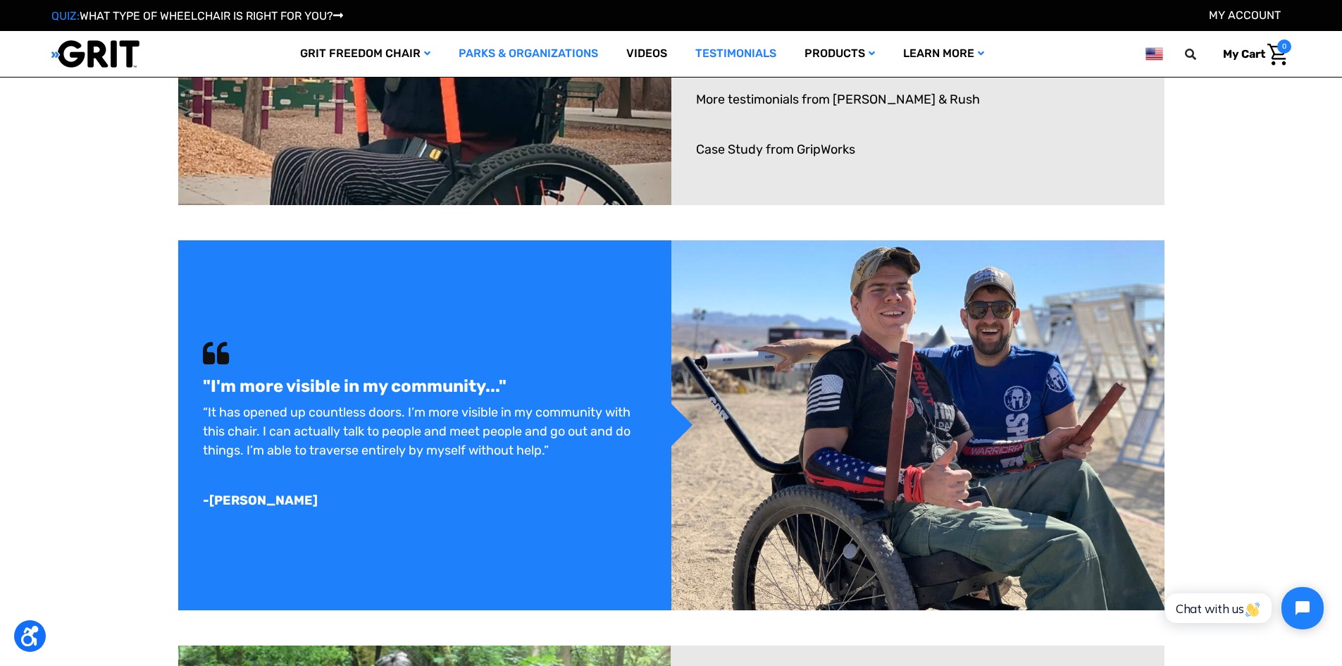
click at [560, 54] on link "Parks & Organizations" at bounding box center [528, 54] width 168 height 46
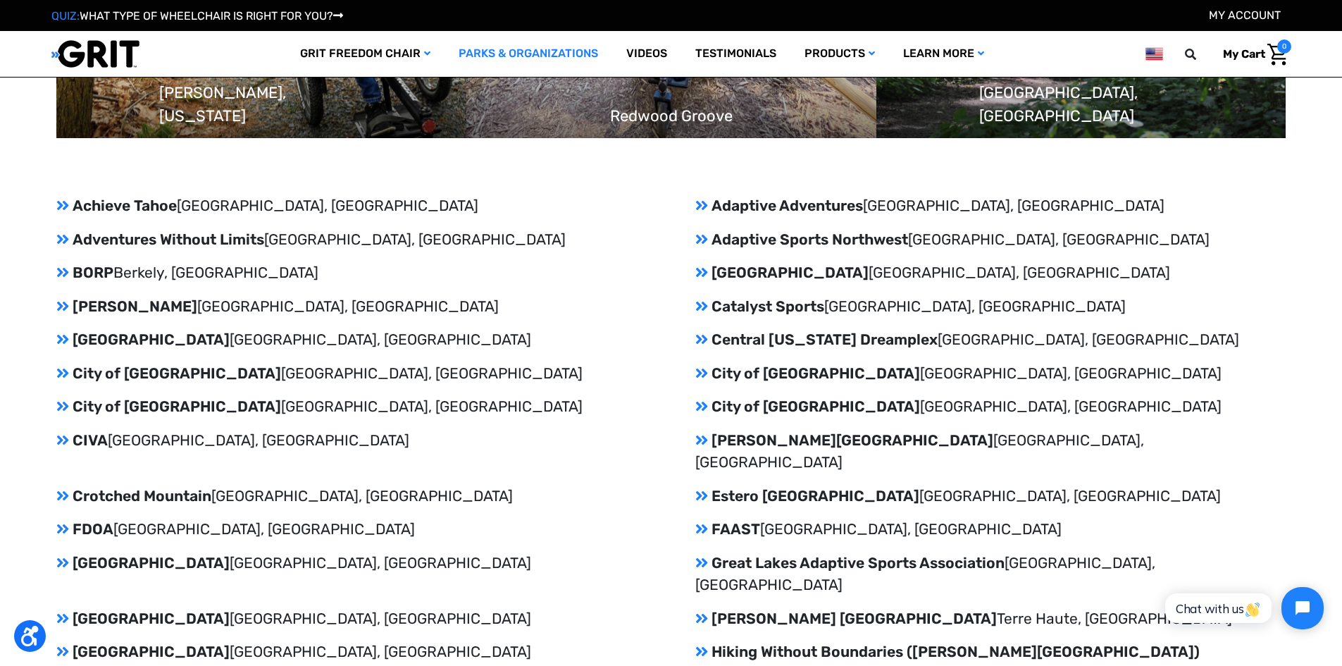
scroll to position [1268, 0]
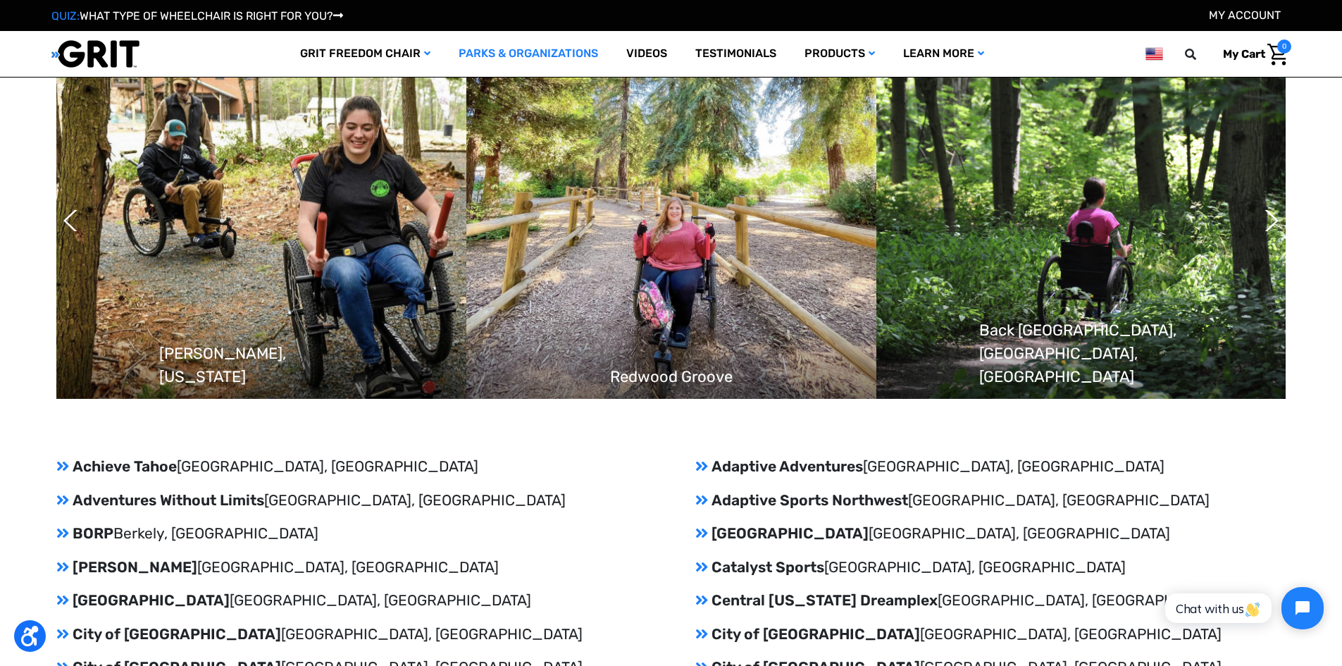
click at [1066, 410] on div "Partnered Parks and Organizations Previous [GEOGRAPHIC_DATA], [US_STATE] [GEOGR…" at bounding box center [671, 189] width 1342 height 532
